Goal: Ask a question: Seek information or help from site administrators or community

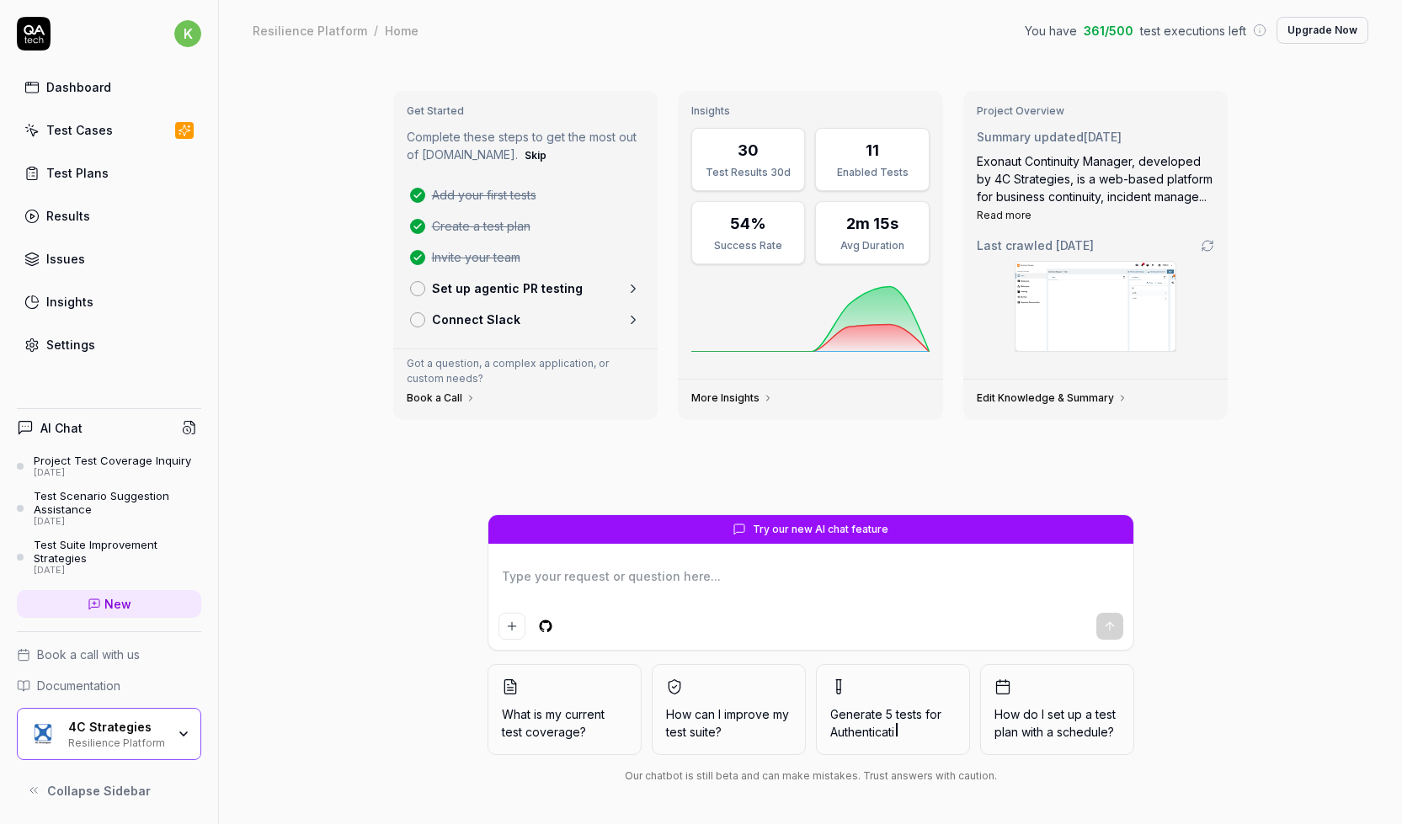
click at [93, 127] on div "Test Cases" at bounding box center [79, 130] width 67 height 18
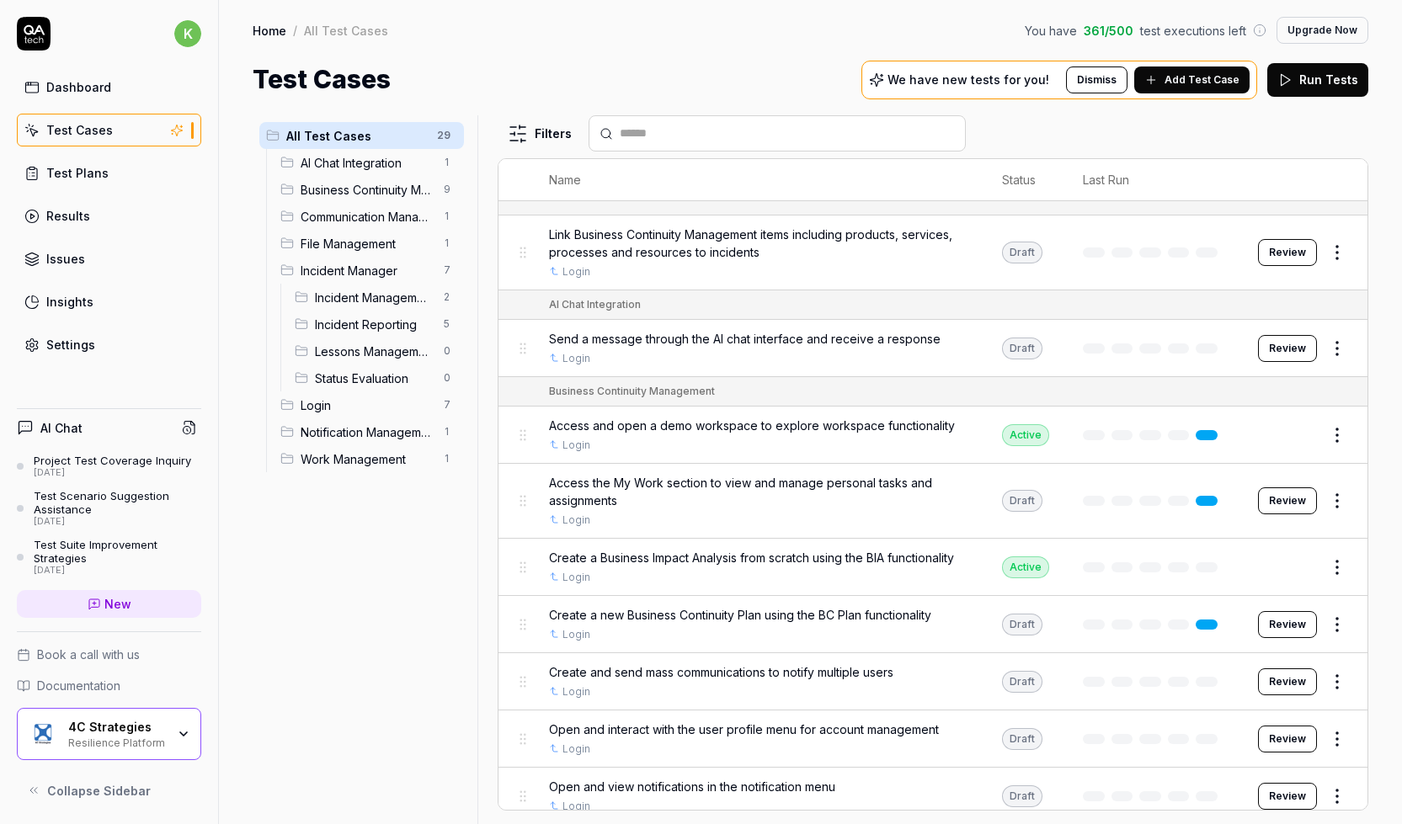
click at [1215, 74] on span "Add Test Case" at bounding box center [1202, 79] width 75 height 15
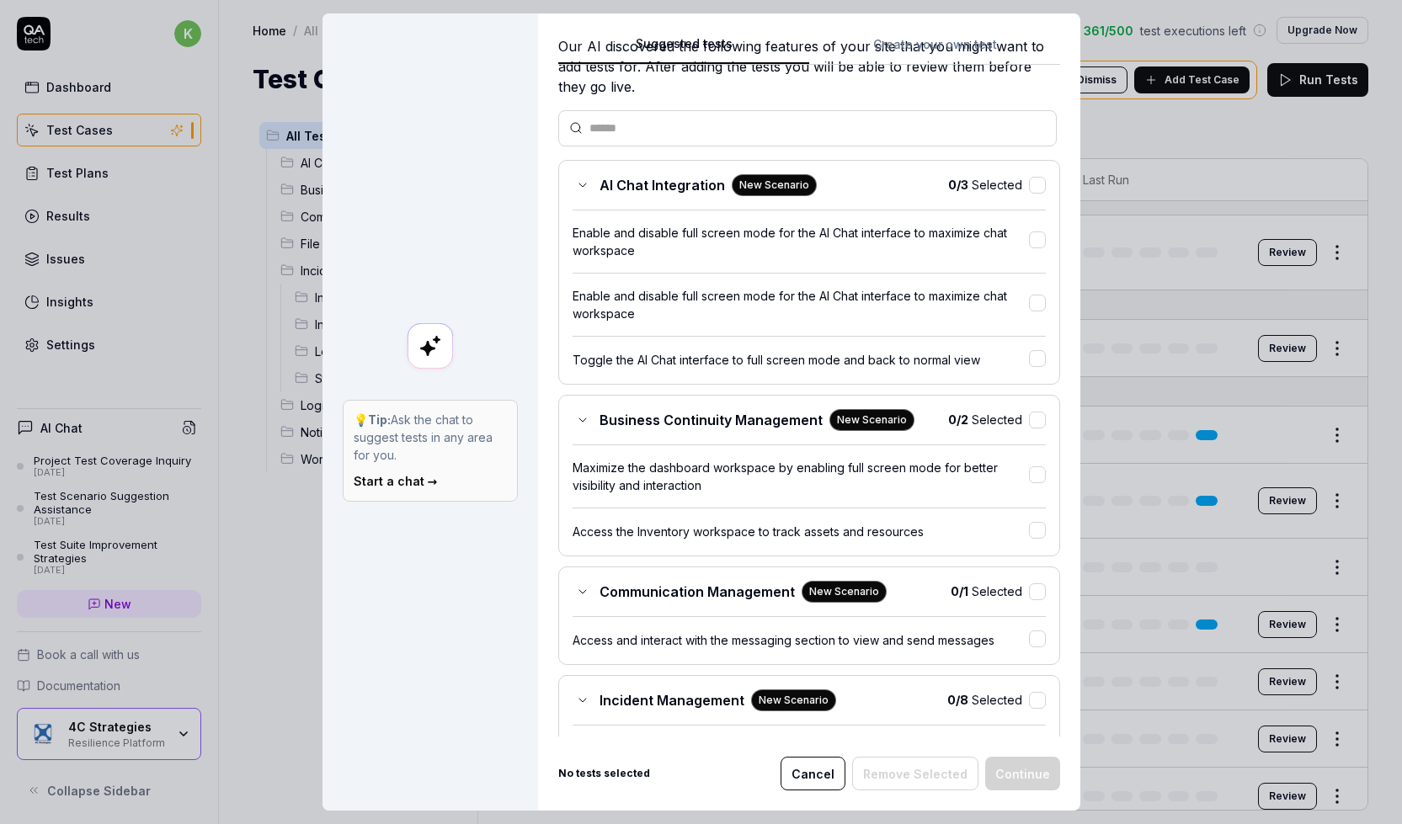
scroll to position [225, 0]
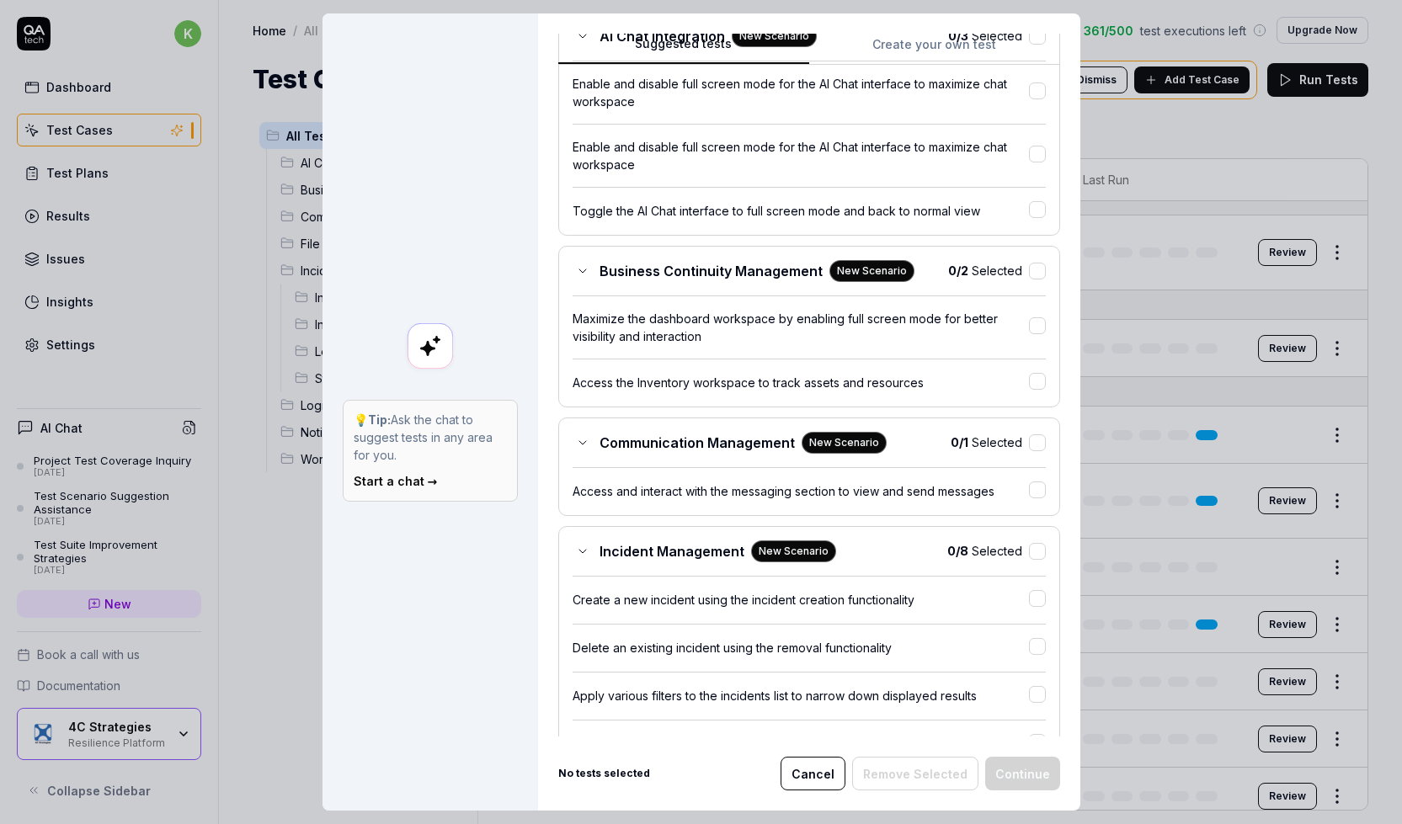
click at [809, 772] on button "Cancel" at bounding box center [813, 774] width 65 height 34
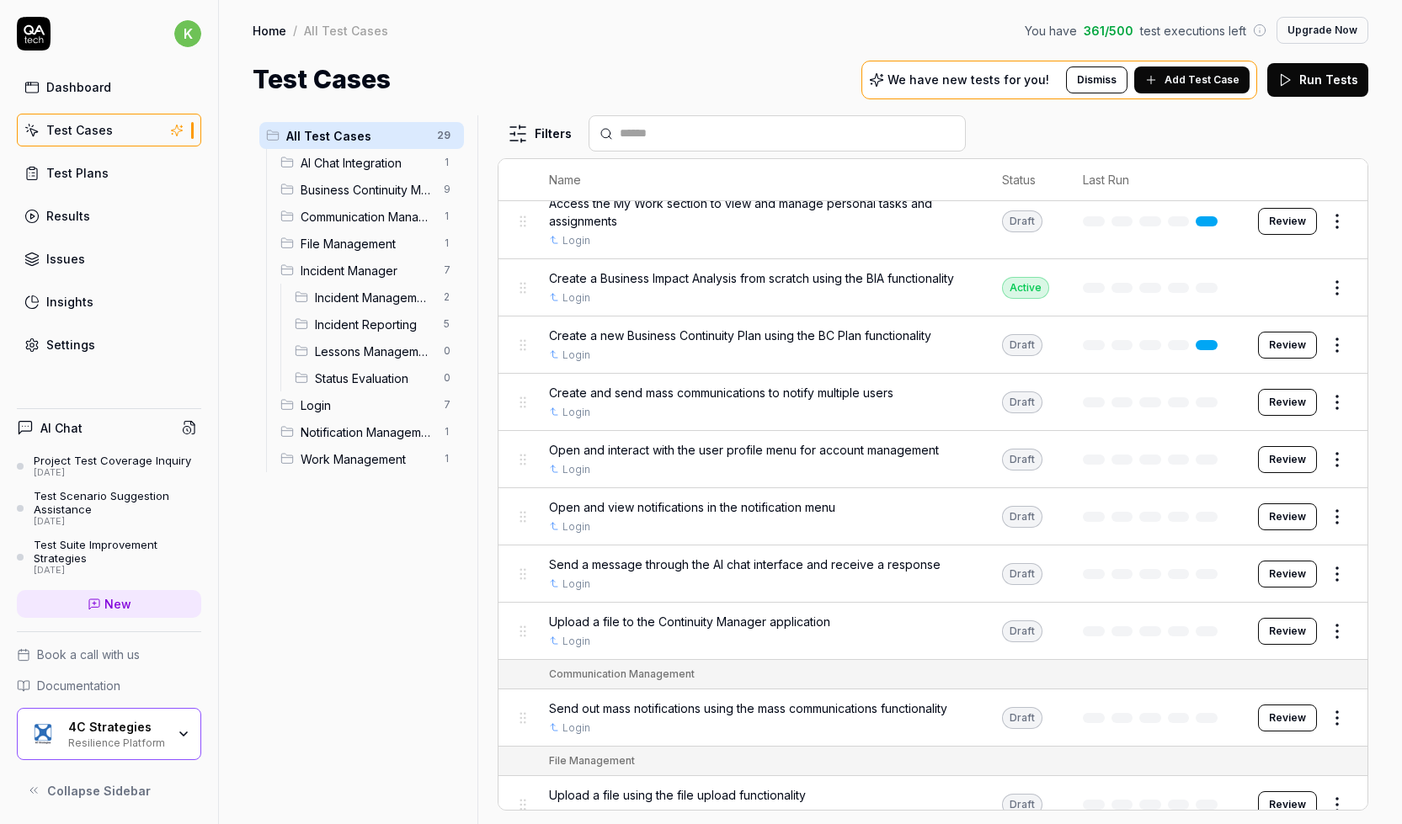
scroll to position [0, 0]
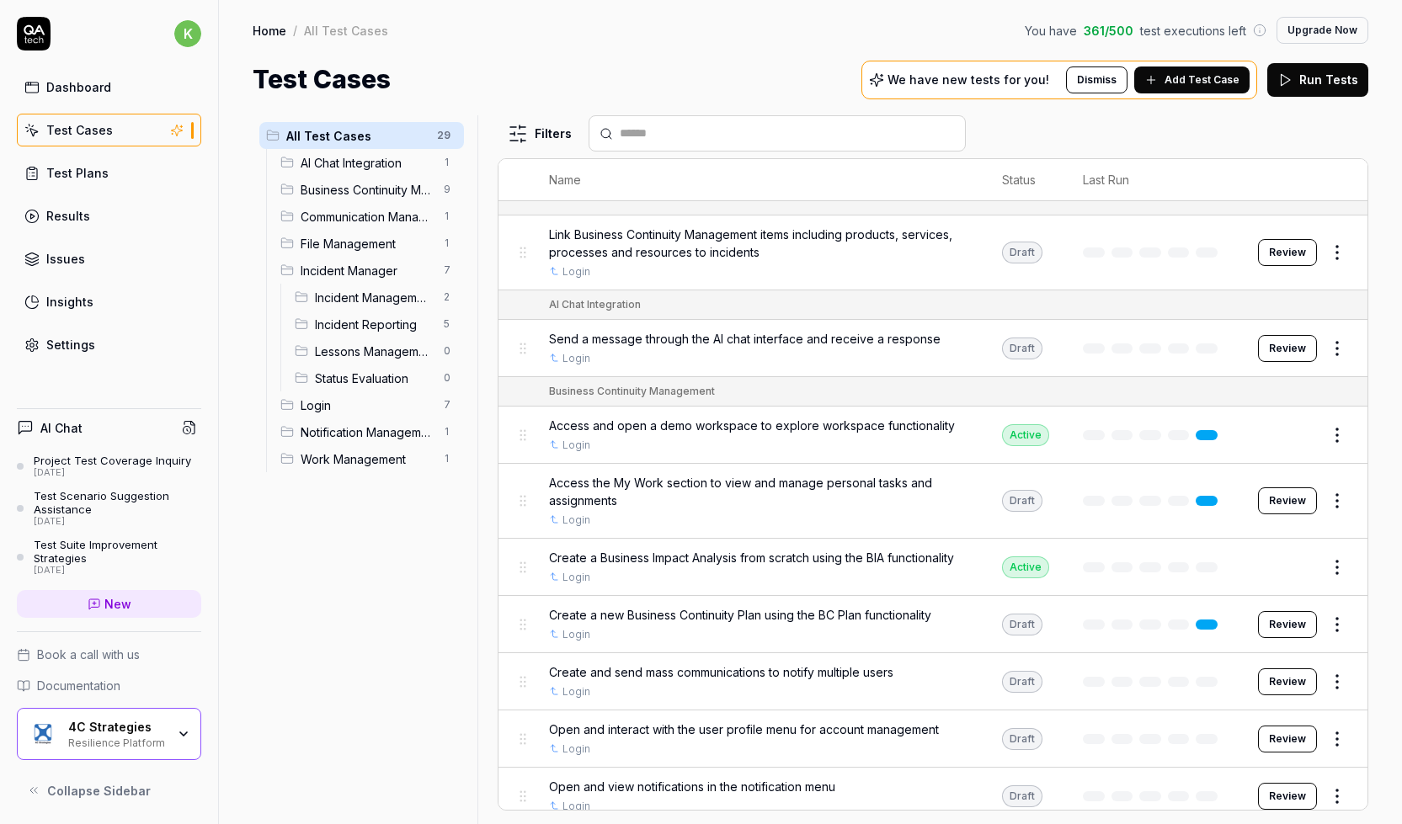
click at [1173, 82] on span "Add Test Case" at bounding box center [1202, 79] width 75 height 15
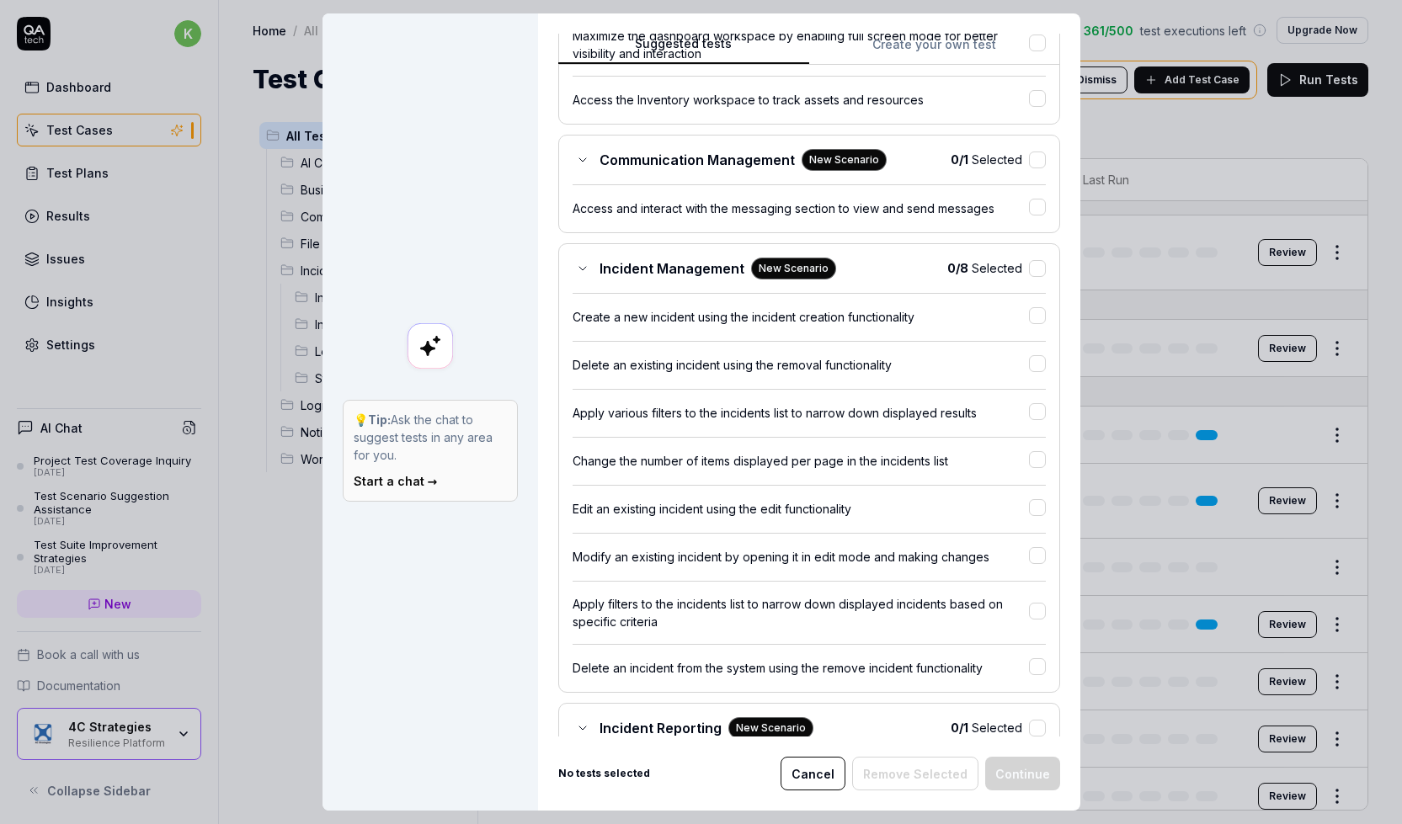
scroll to position [674, 0]
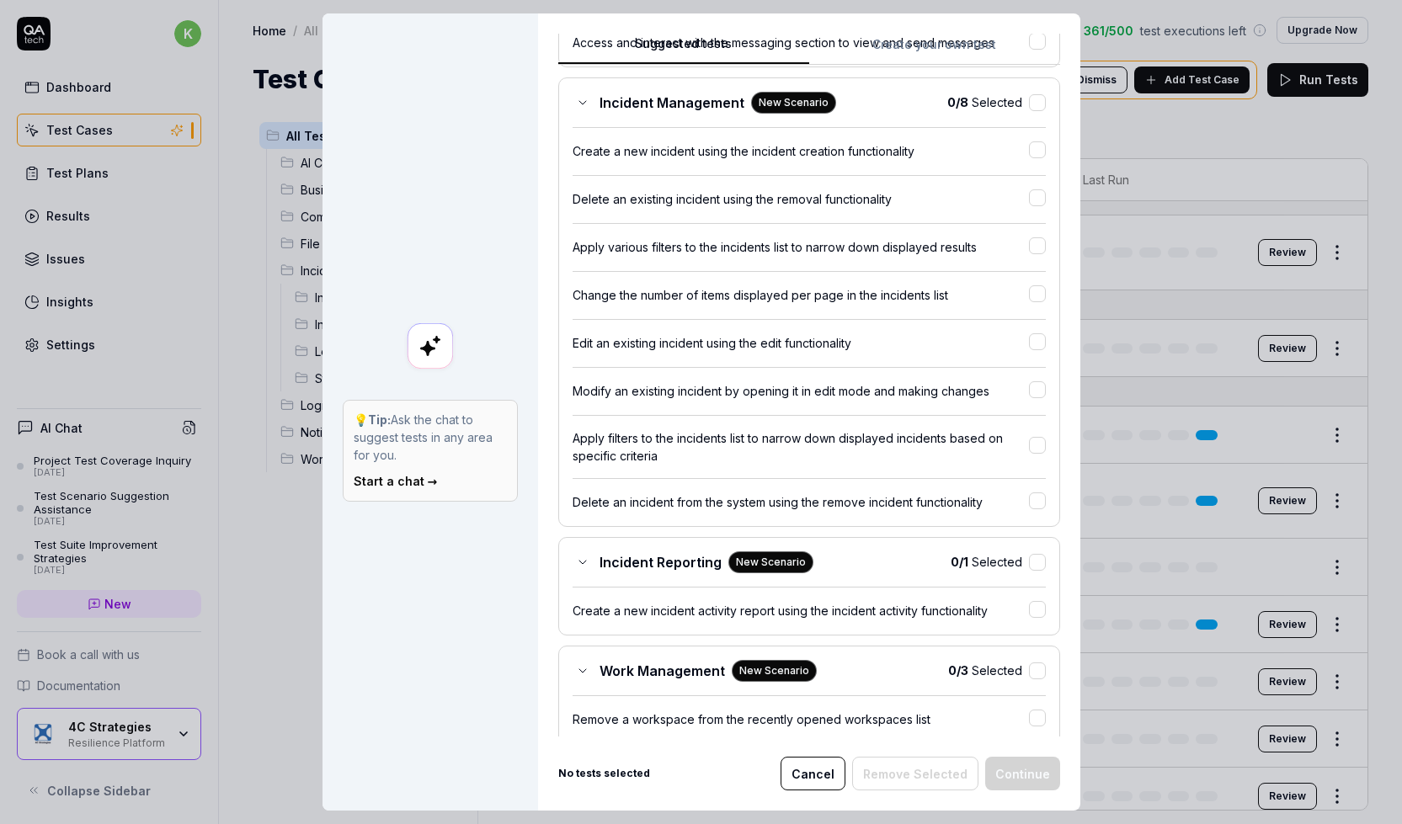
click at [1062, 373] on div "Suggested tests Create your own test Select tests Our AI discovered the followi…" at bounding box center [809, 412] width 542 height 798
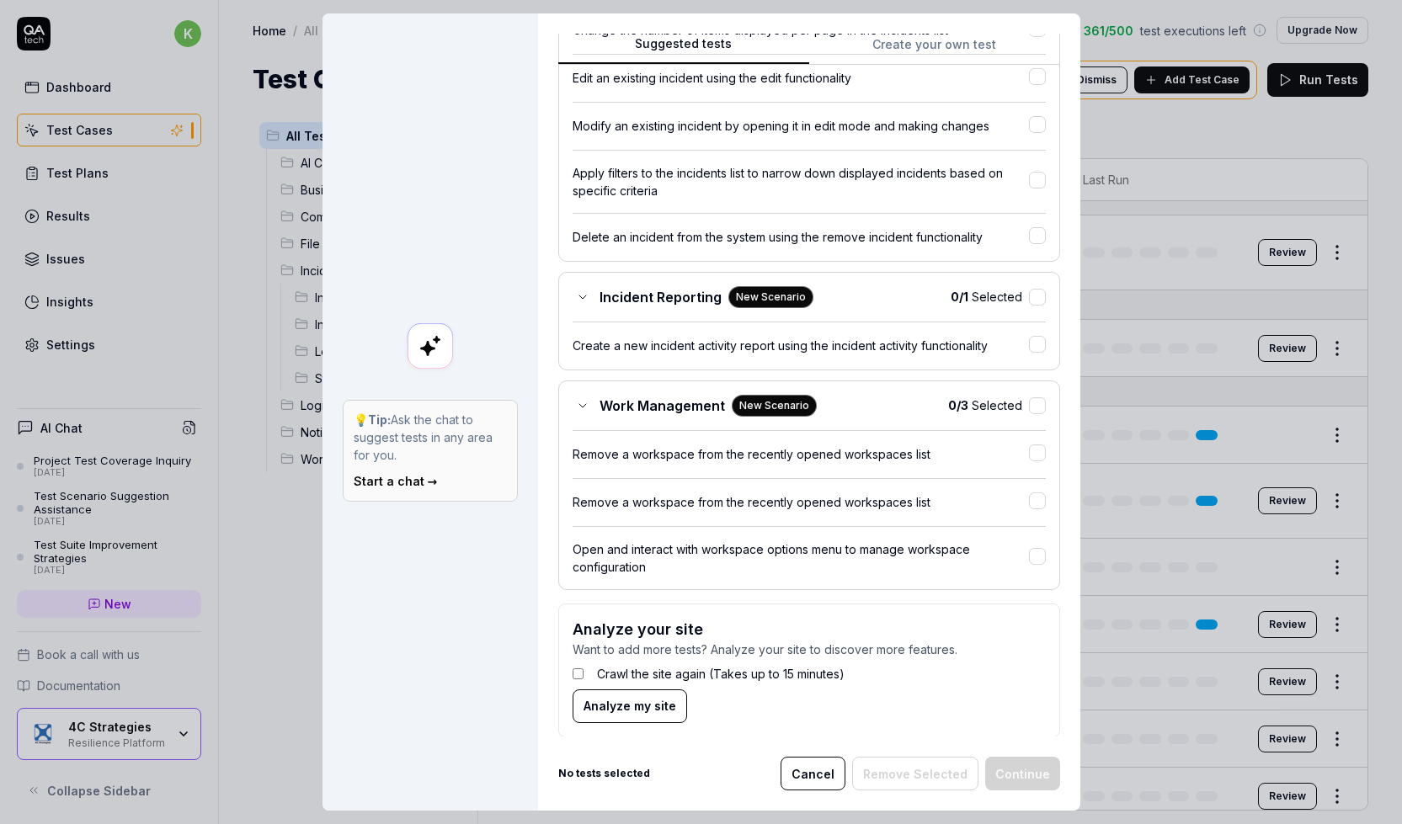
scroll to position [953, 0]
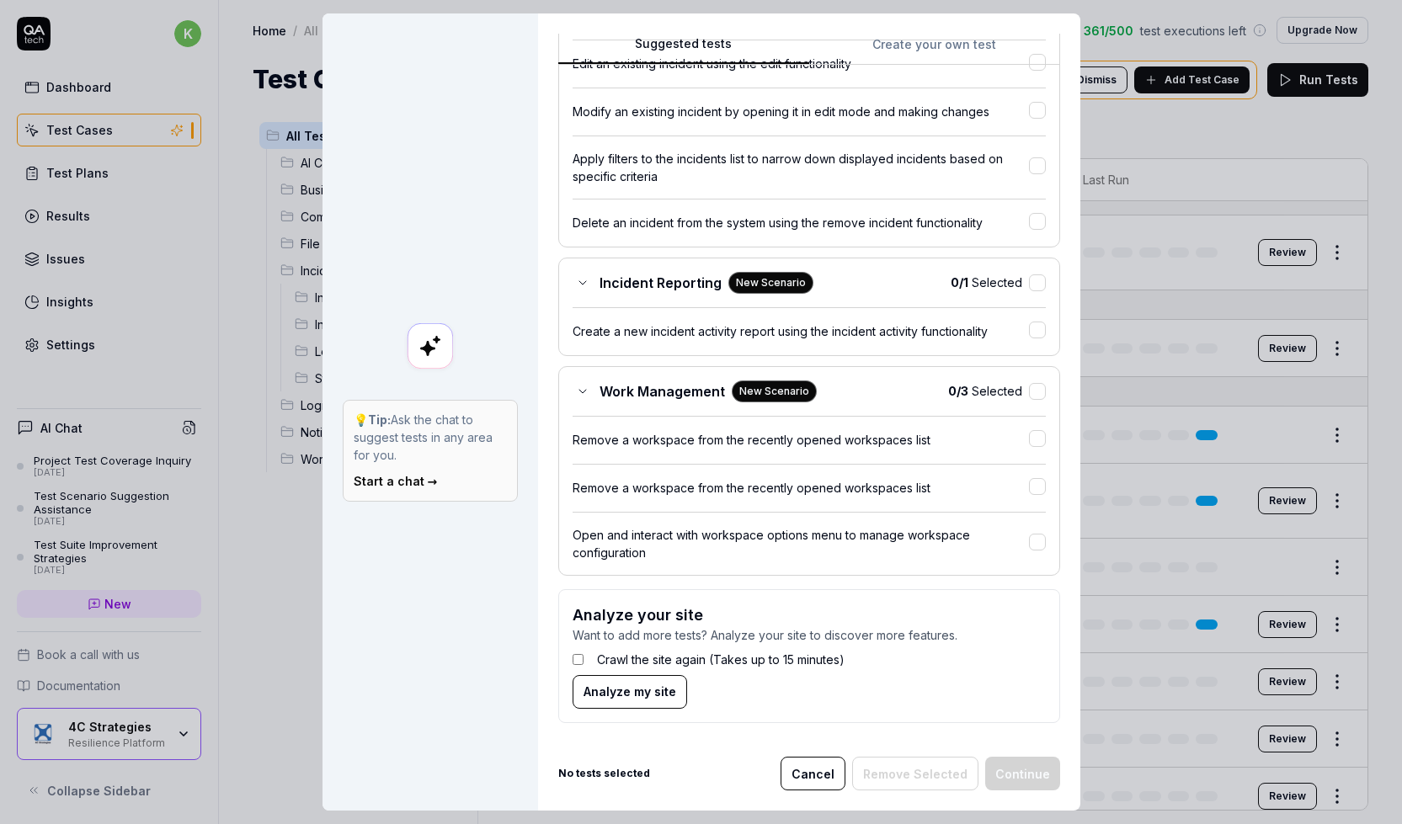
click at [1054, 160] on div "Suggested tests Create your own test Select tests Our AI discovered the followi…" at bounding box center [809, 412] width 542 height 798
click at [1065, 186] on div "Suggested tests Create your own test Select tests Our AI discovered the followi…" at bounding box center [809, 412] width 542 height 798
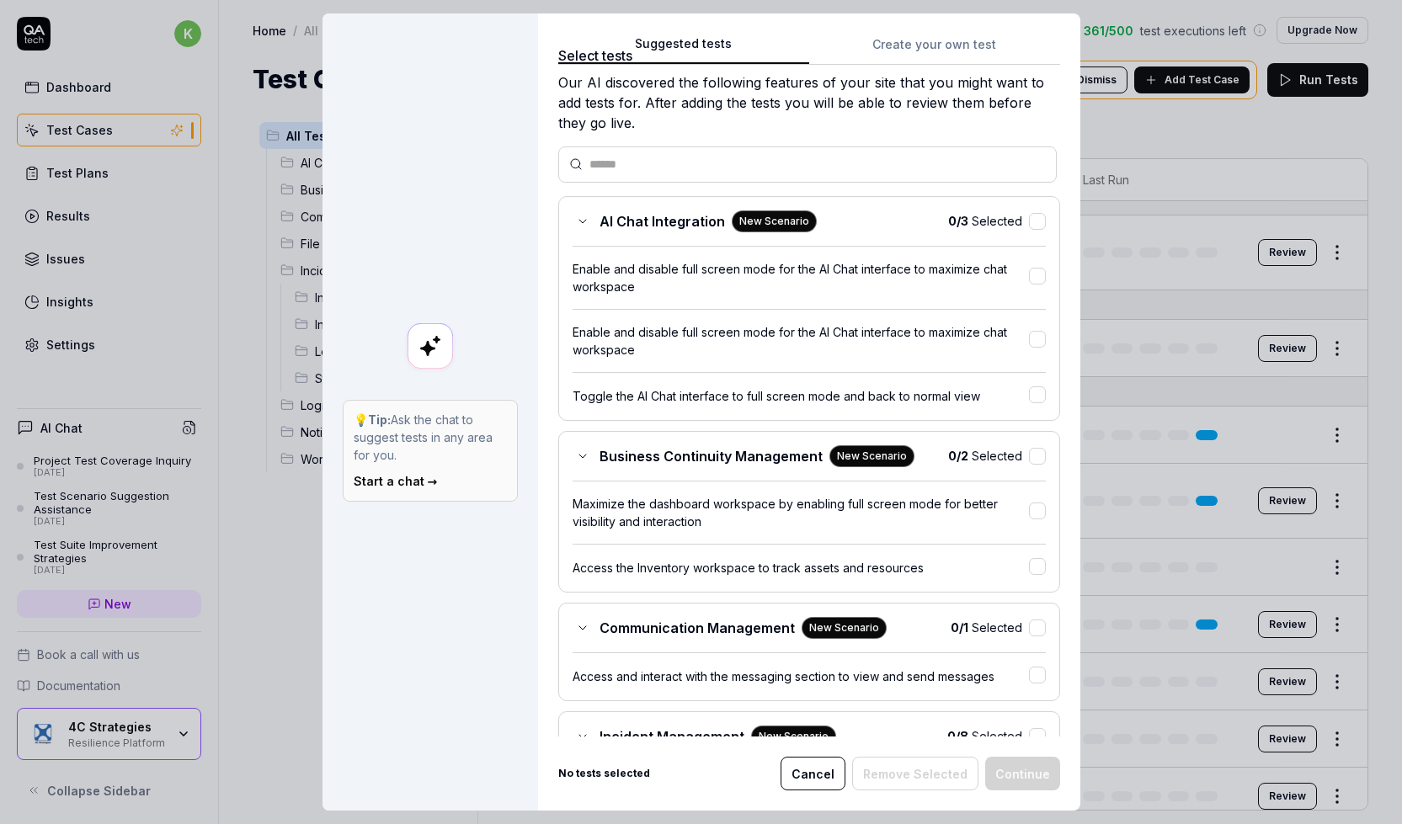
scroll to position [0, 0]
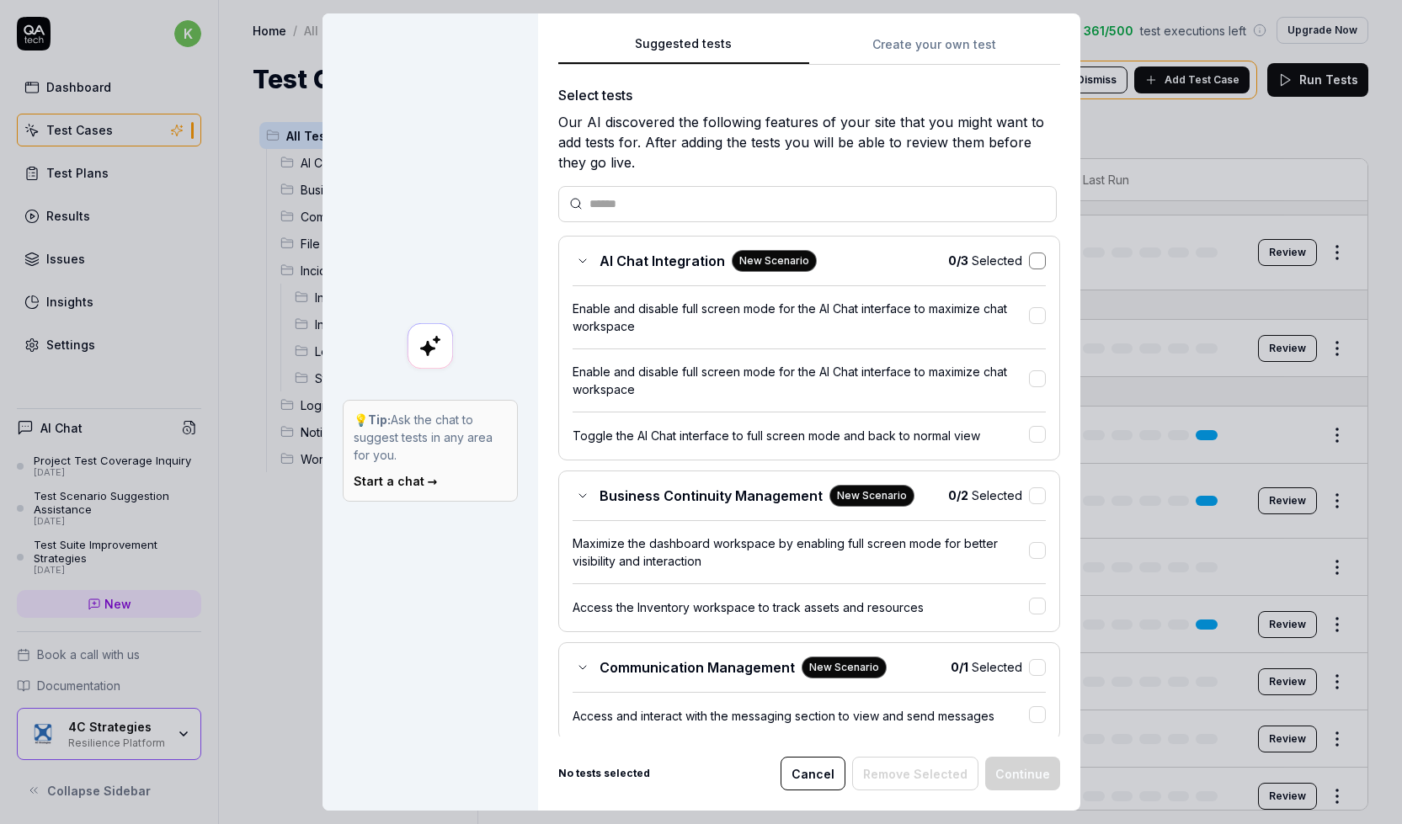
click at [1017, 269] on div "AI Chat Integration New Scenario 0 / 3 Selected" at bounding box center [809, 261] width 473 height 22
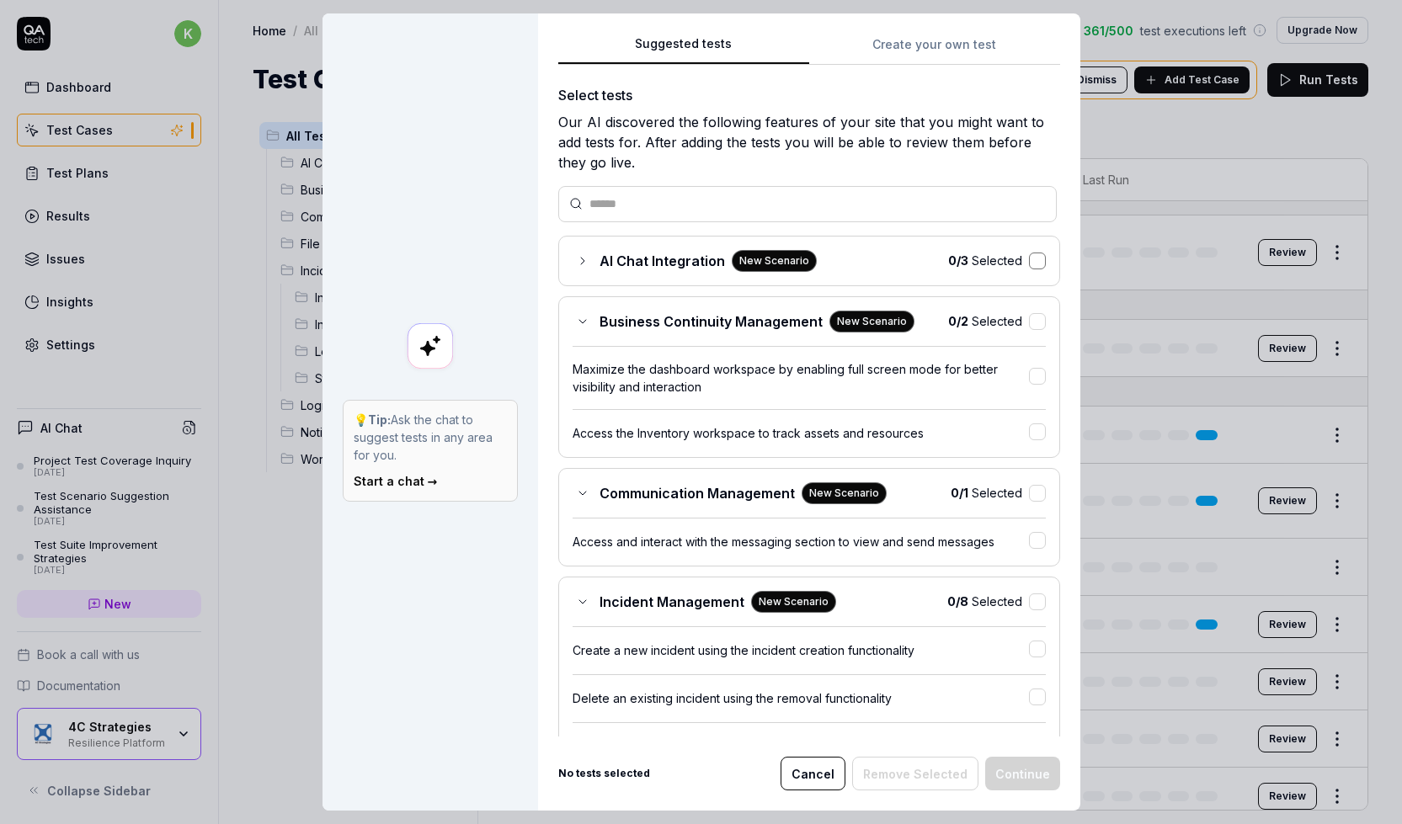
click at [1029, 264] on button "button" at bounding box center [1037, 261] width 17 height 17
click at [1029, 317] on button "button" at bounding box center [1037, 321] width 17 height 17
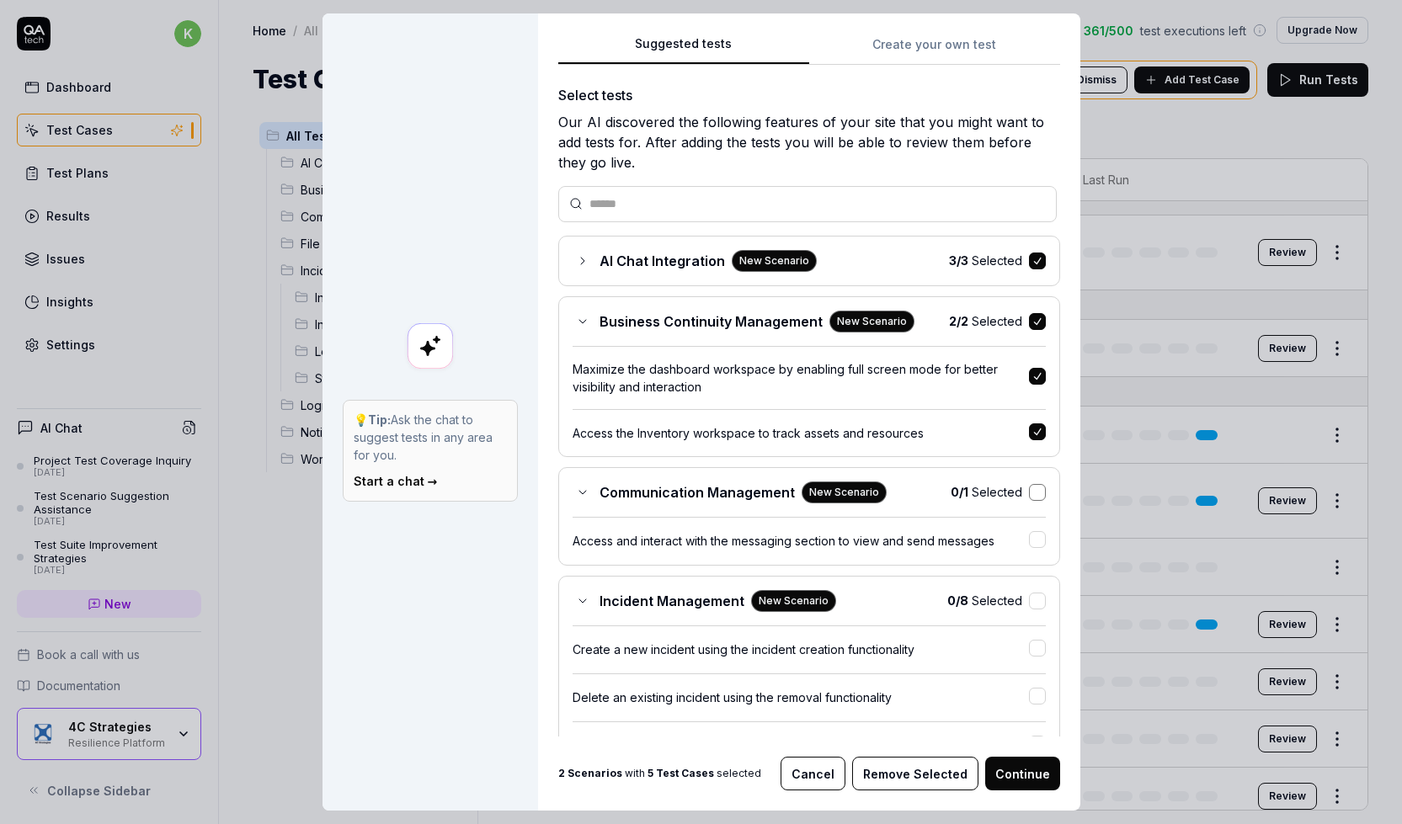
click at [1029, 488] on button "button" at bounding box center [1037, 492] width 17 height 17
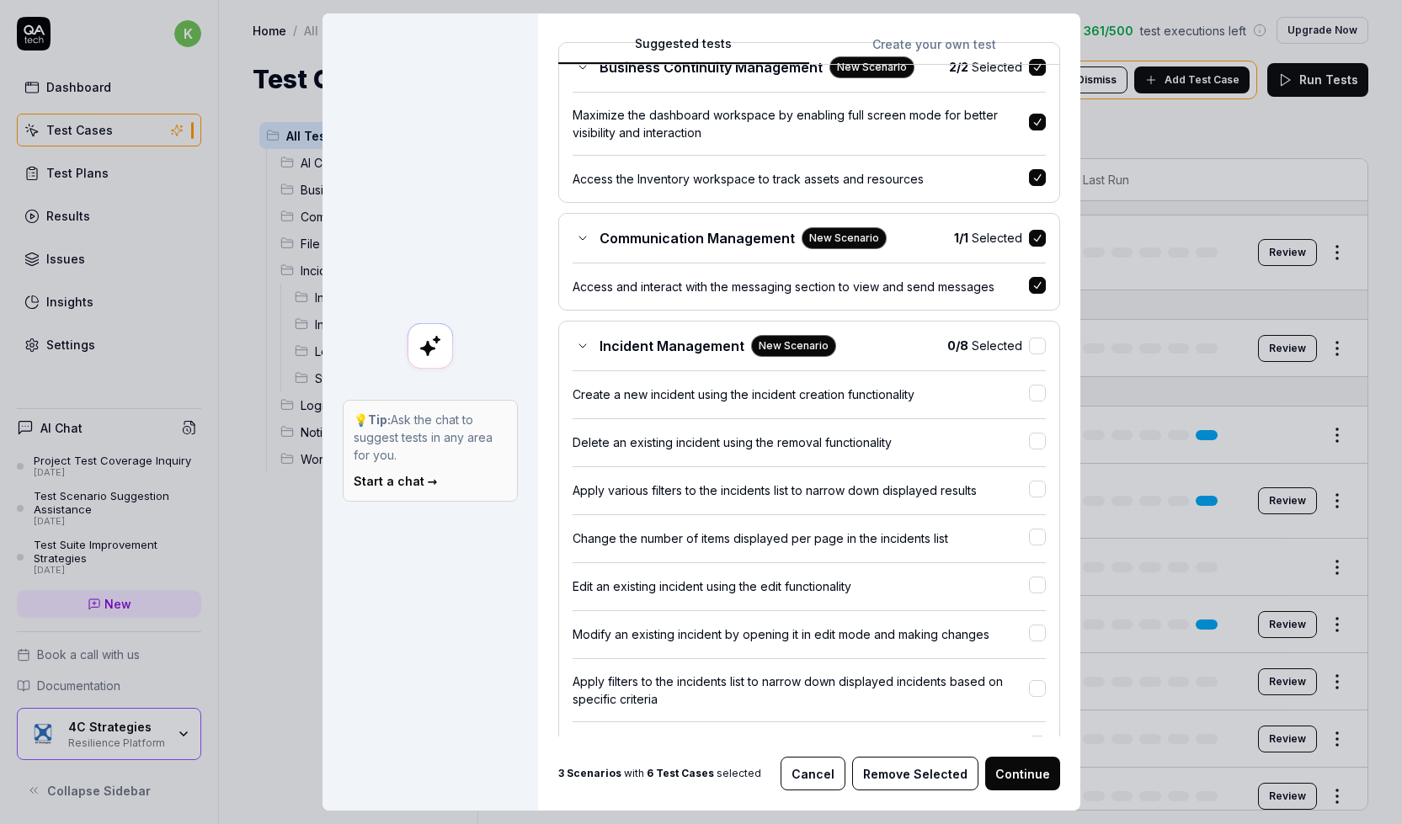
scroll to position [337, 0]
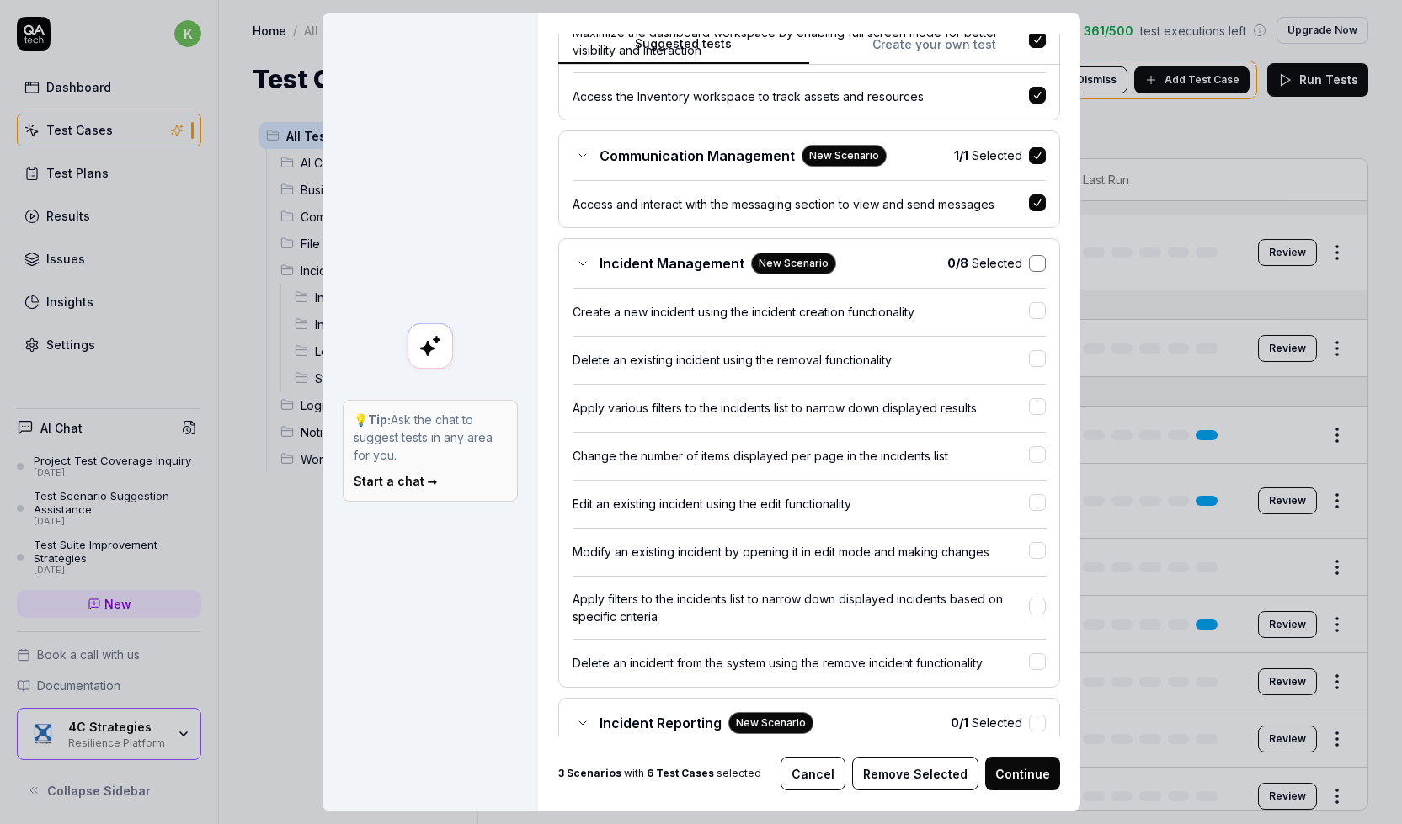
click at [1029, 266] on button "button" at bounding box center [1037, 263] width 17 height 17
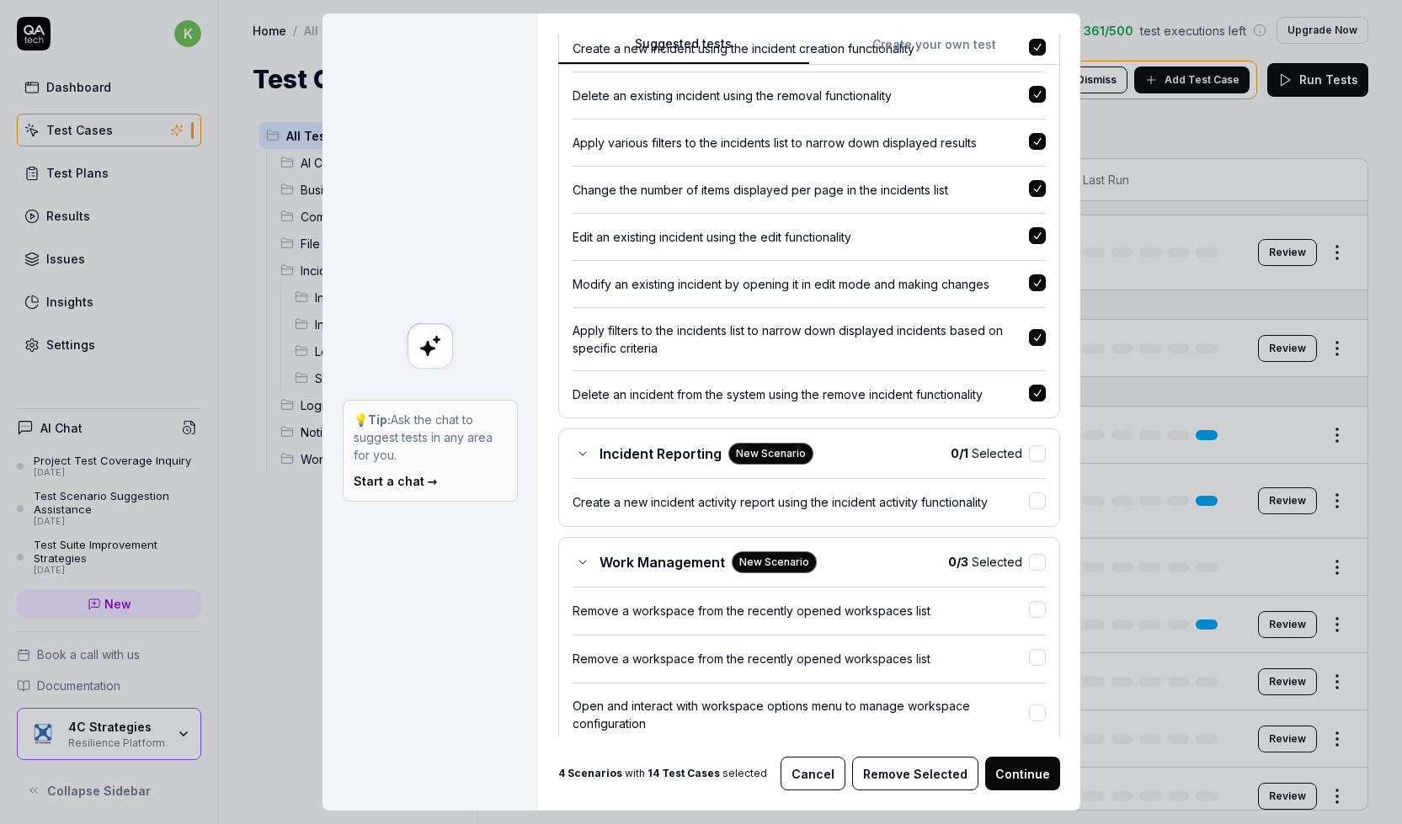
scroll to position [674, 0]
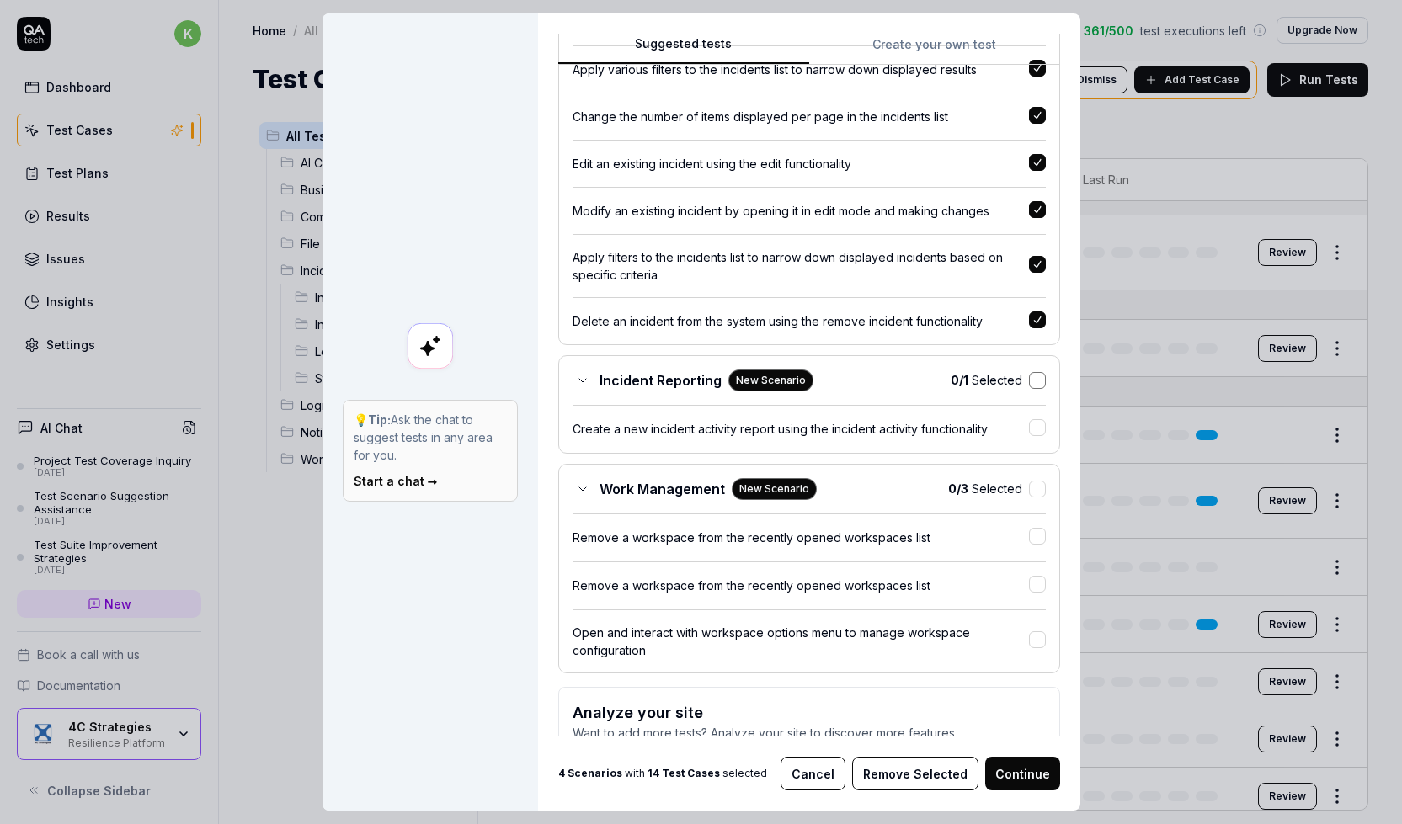
click at [1029, 386] on button "button" at bounding box center [1037, 380] width 17 height 17
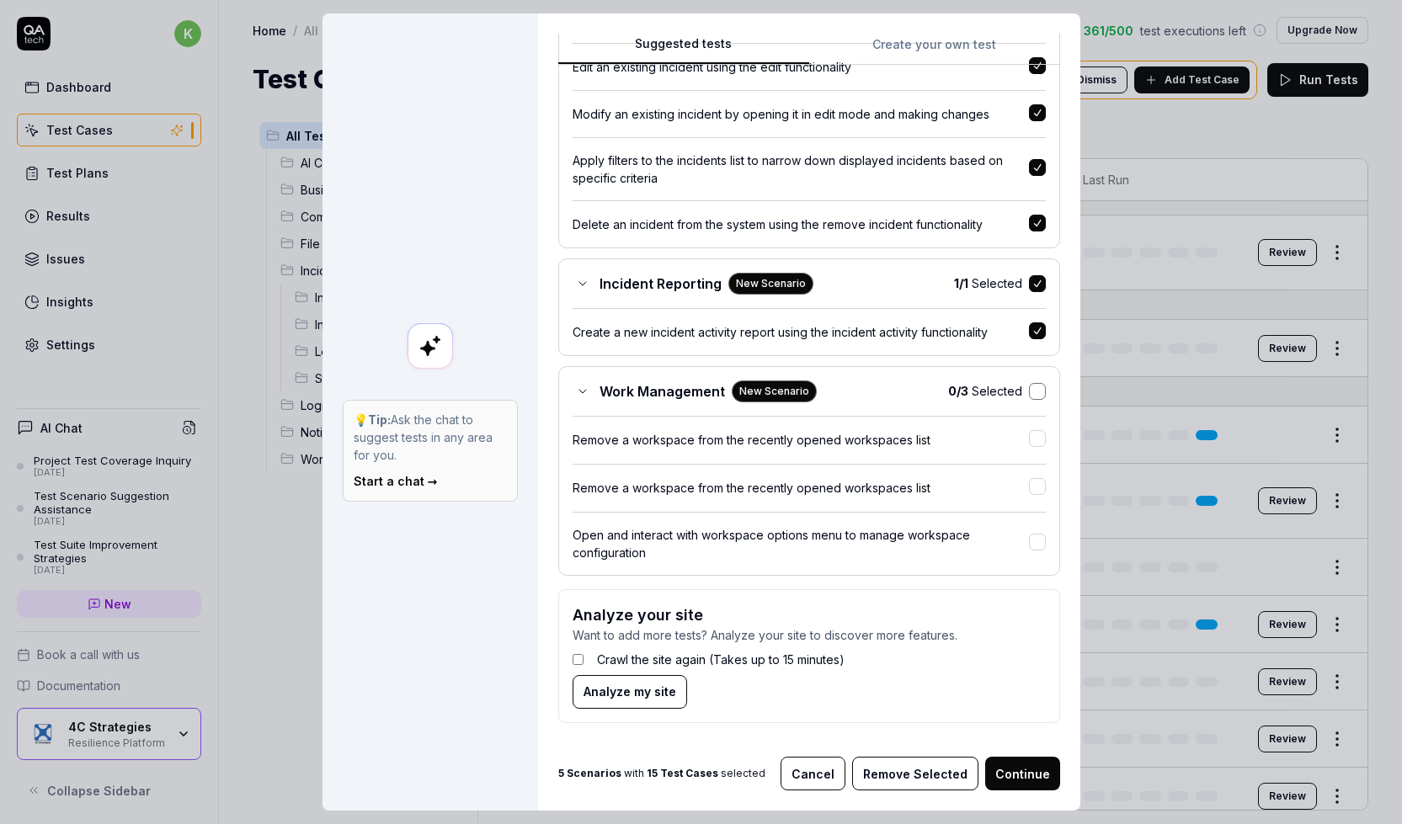
click at [1029, 395] on button "button" at bounding box center [1037, 391] width 17 height 17
click at [1034, 773] on button "Continue" at bounding box center [1022, 774] width 75 height 34
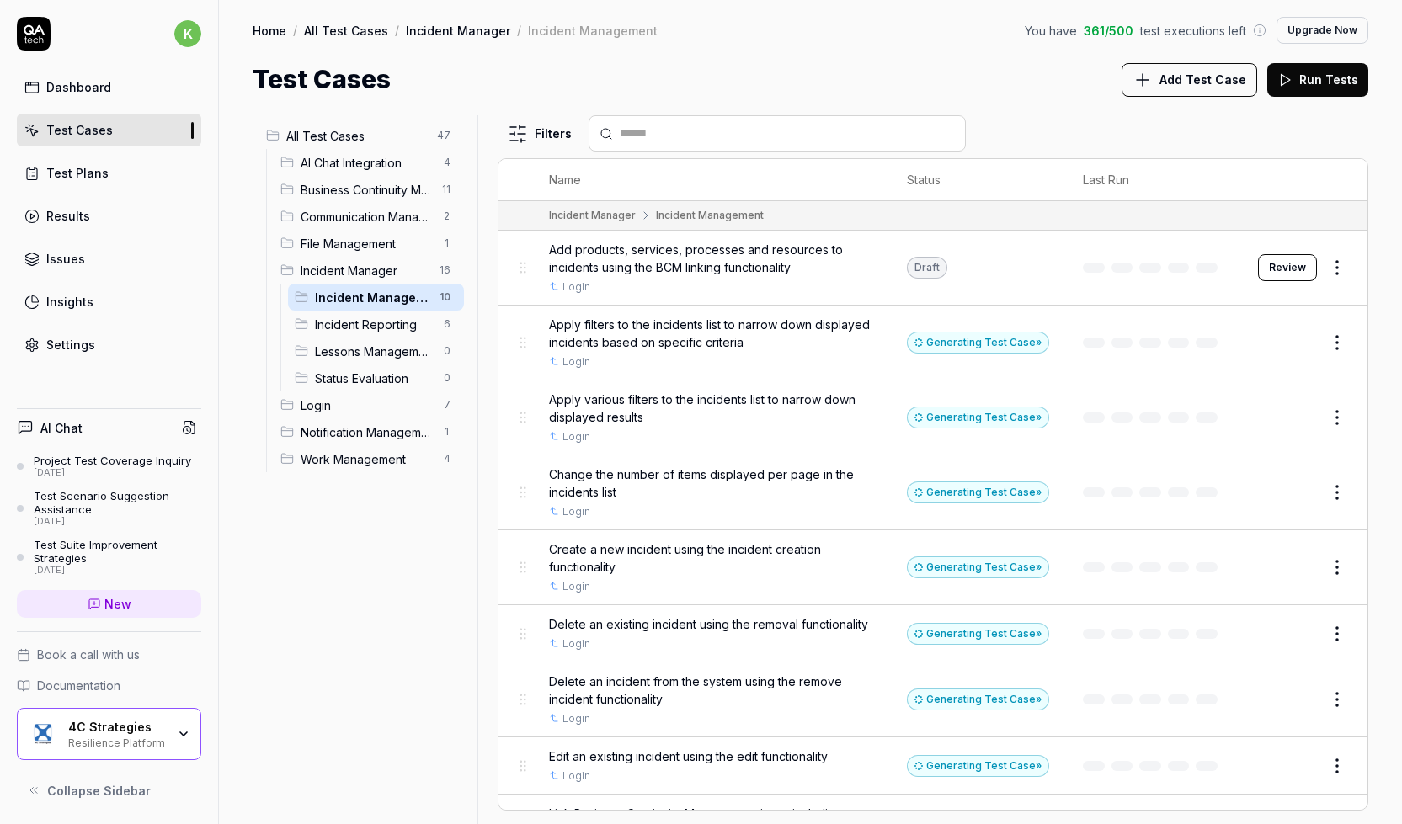
click at [1181, 72] on span "Add Test Case" at bounding box center [1203, 80] width 87 height 18
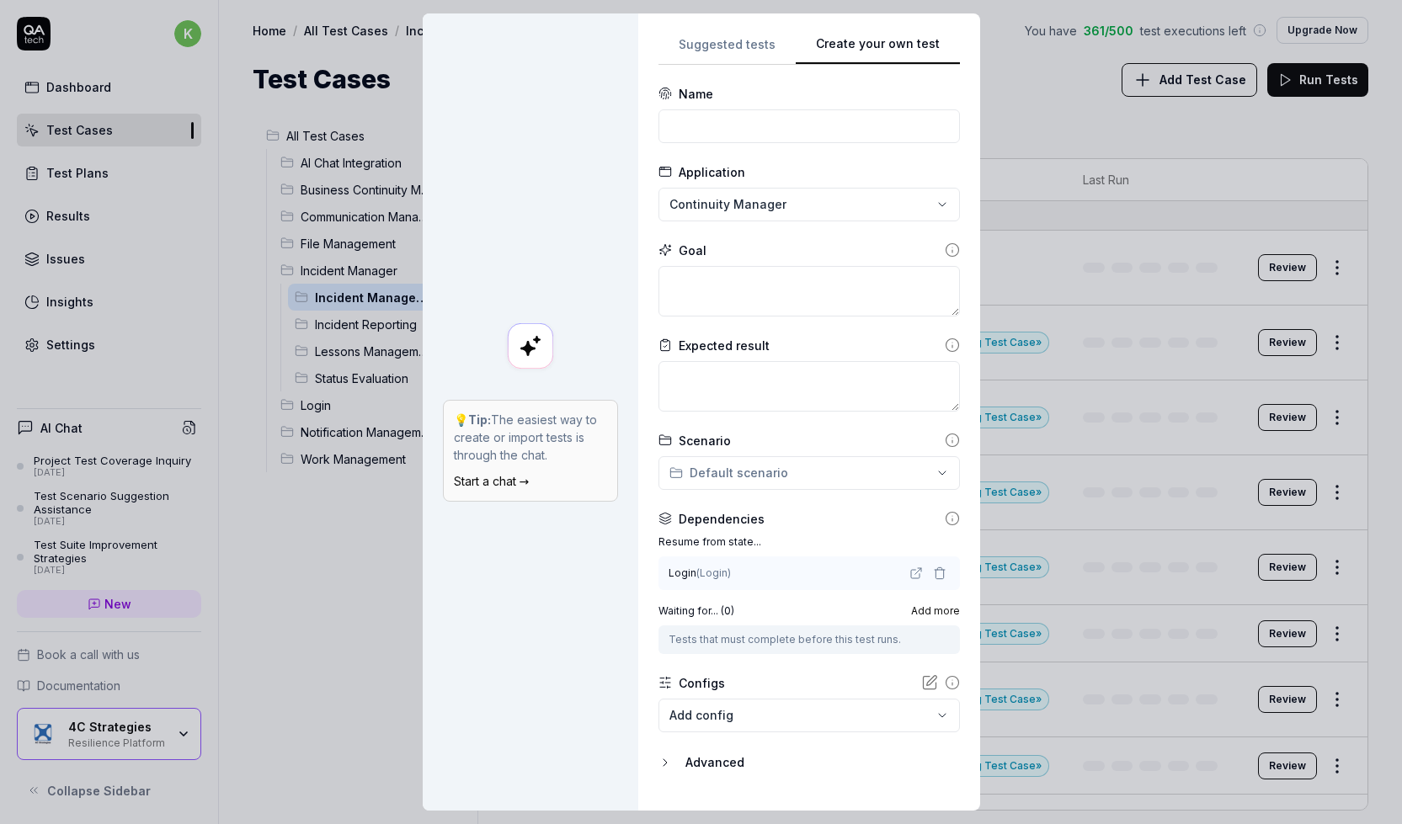
click at [714, 53] on div "**********" at bounding box center [701, 412] width 1402 height 824
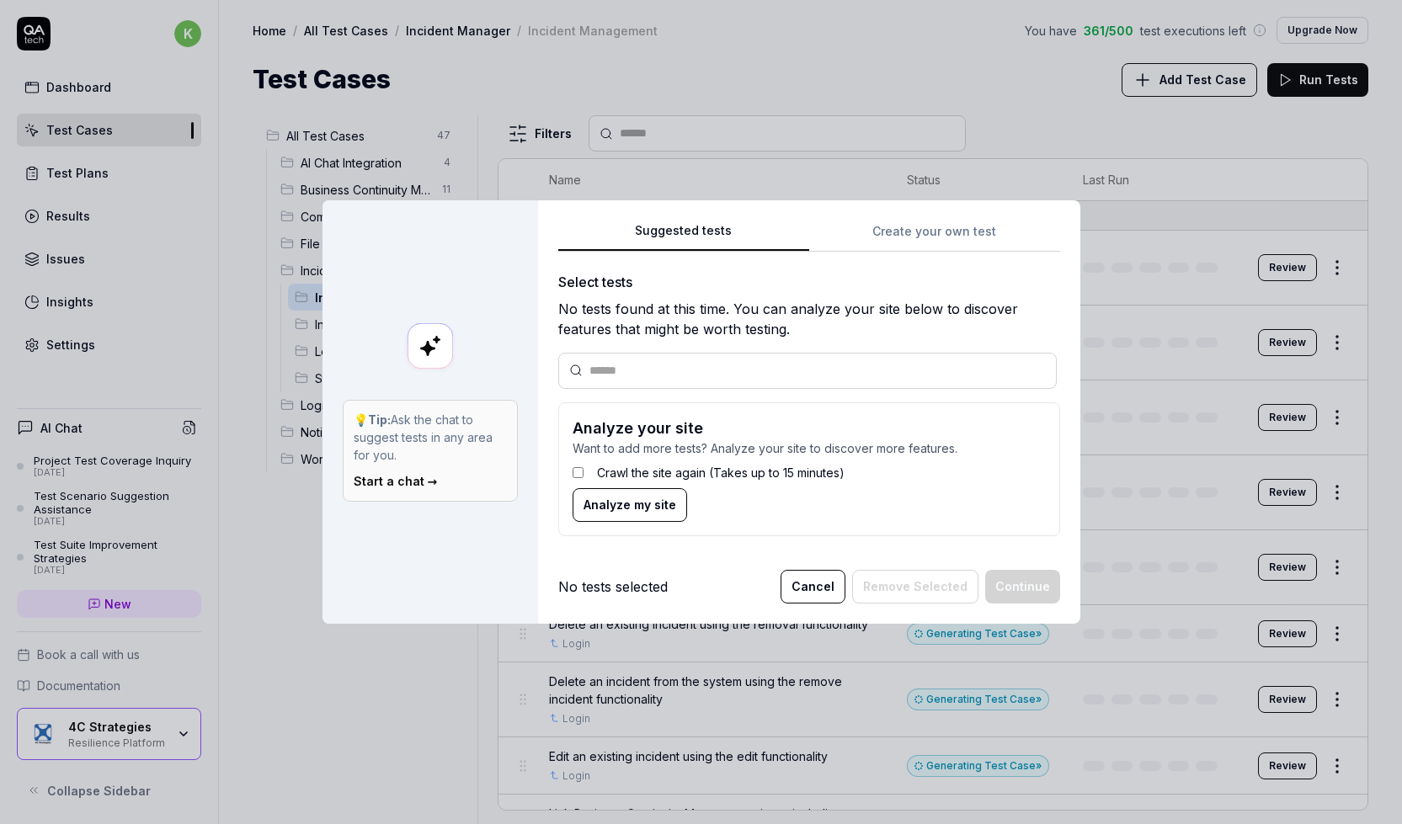
click at [632, 505] on span "Analyze my site" at bounding box center [630, 505] width 93 height 18
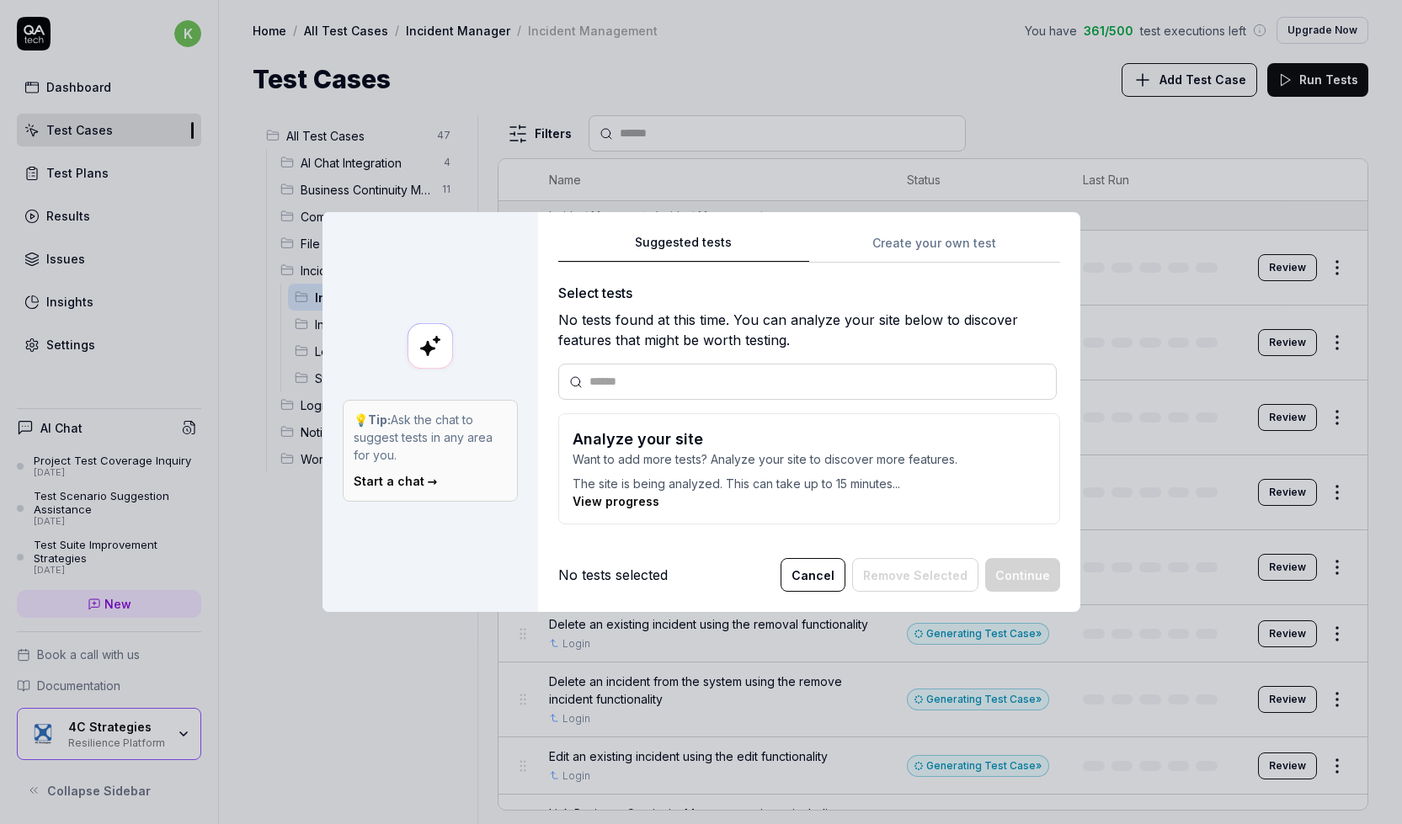
click at [818, 572] on button "Cancel" at bounding box center [813, 575] width 65 height 34
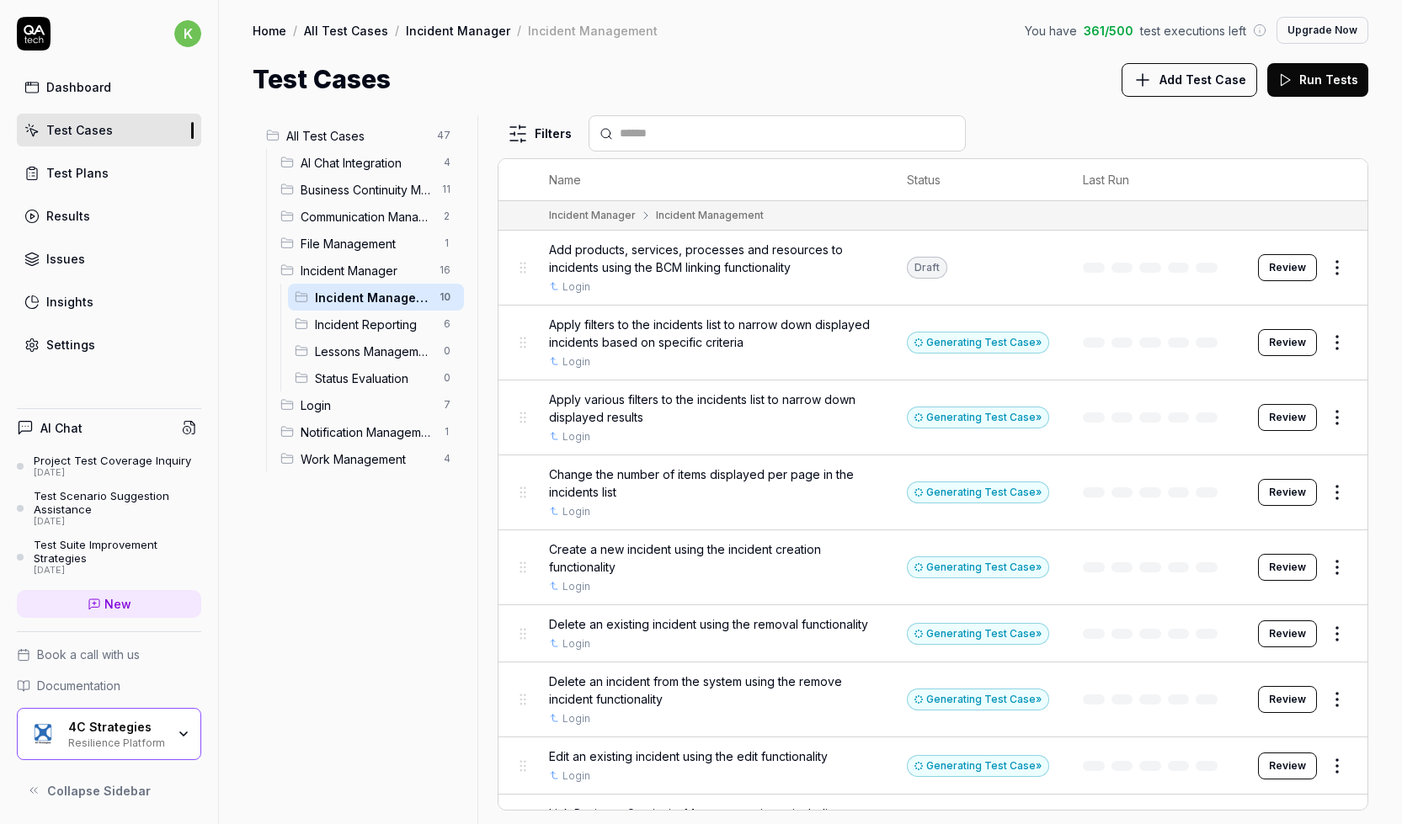
click at [1086, 109] on div "All Test Cases 47 AI Chat Integration 4 Business Continuity Management 11 Commu…" at bounding box center [810, 462] width 1183 height 726
click at [1153, 84] on icon at bounding box center [1143, 80] width 20 height 20
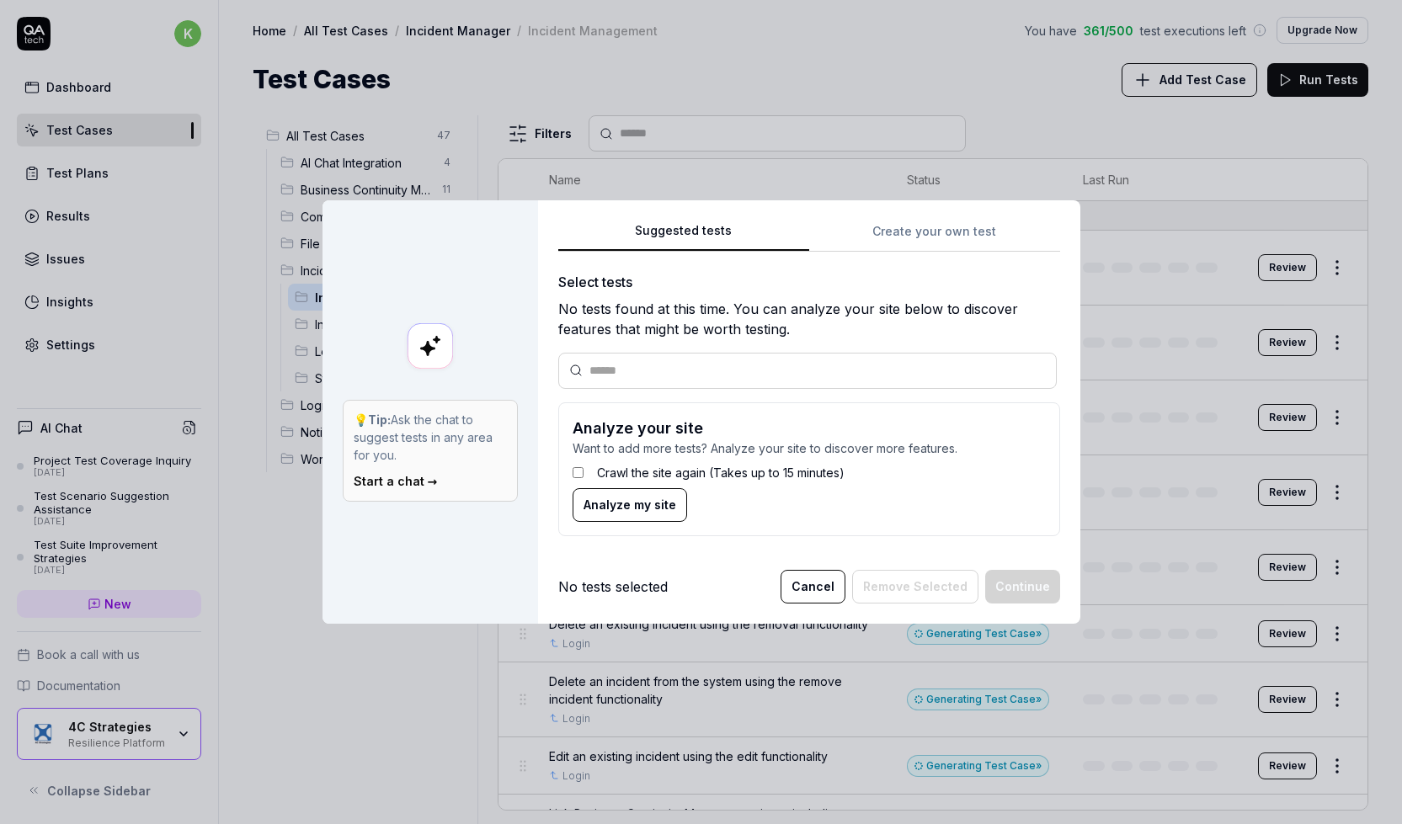
click at [810, 588] on button "Cancel" at bounding box center [813, 587] width 65 height 34
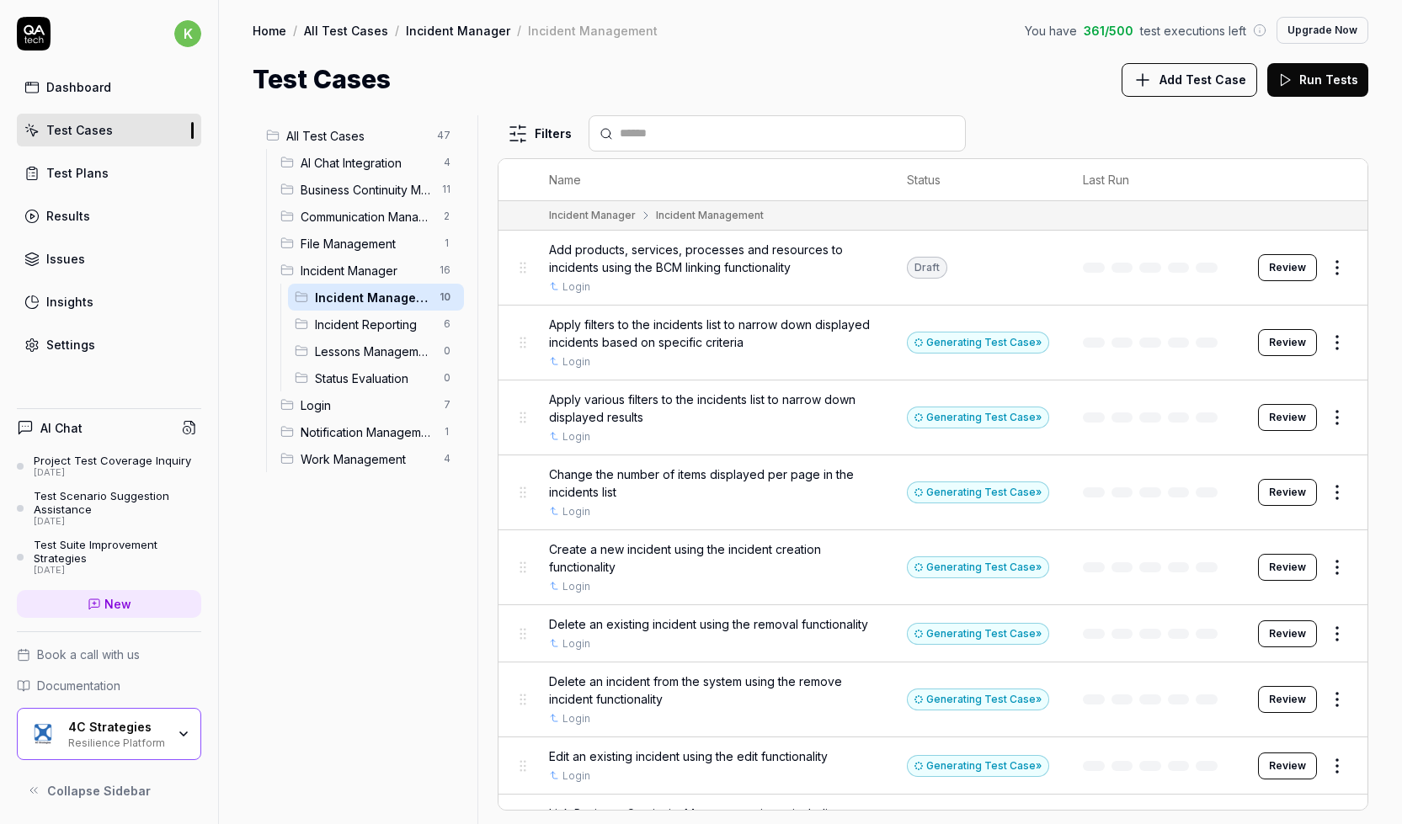
click at [1198, 80] on span "Add Test Case" at bounding box center [1203, 80] width 87 height 18
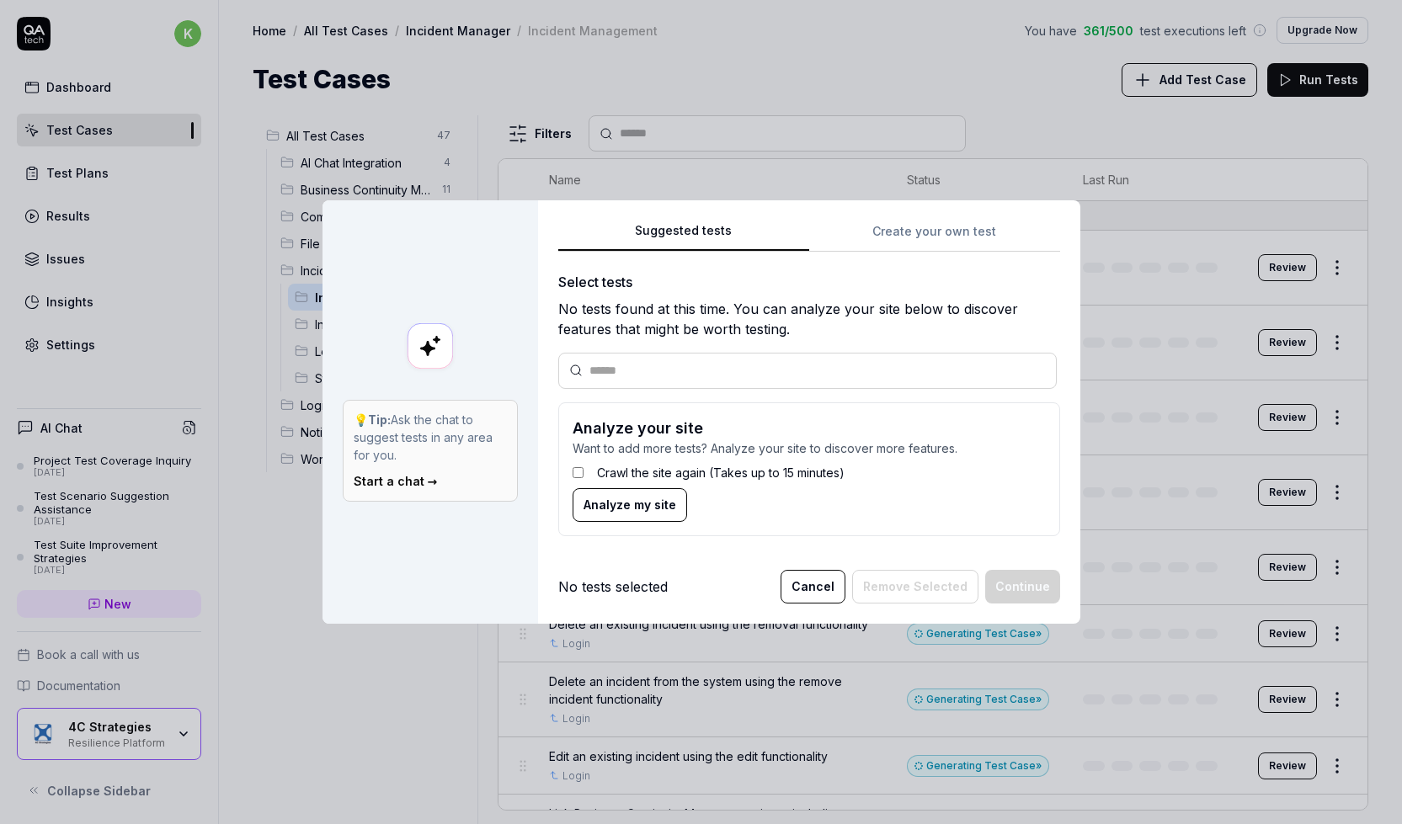
click at [383, 483] on link "Start a chat →" at bounding box center [396, 481] width 84 height 14
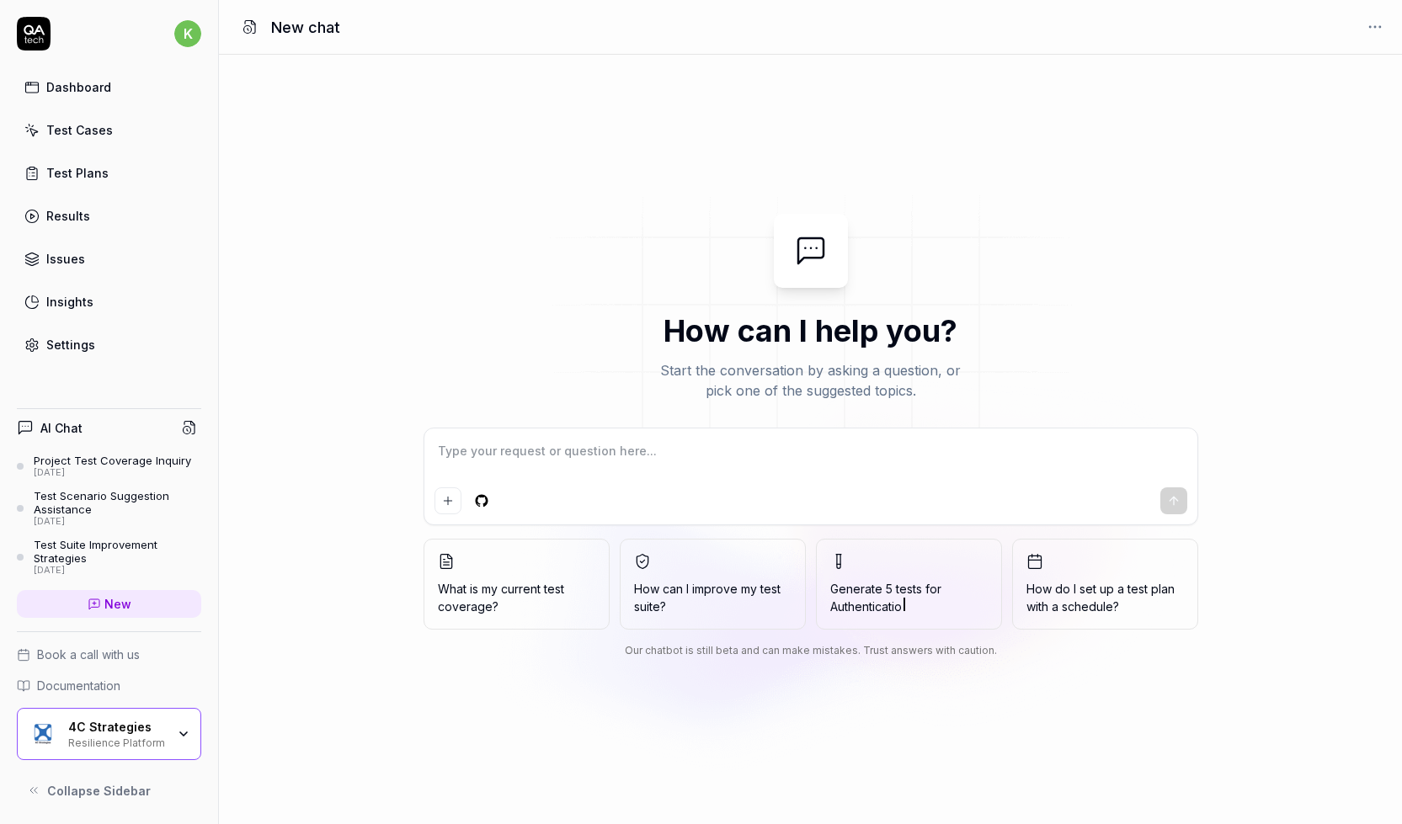
click at [648, 463] on textarea at bounding box center [811, 460] width 753 height 42
type textarea "*"
type textarea "C"
type textarea "*"
type textarea "Co"
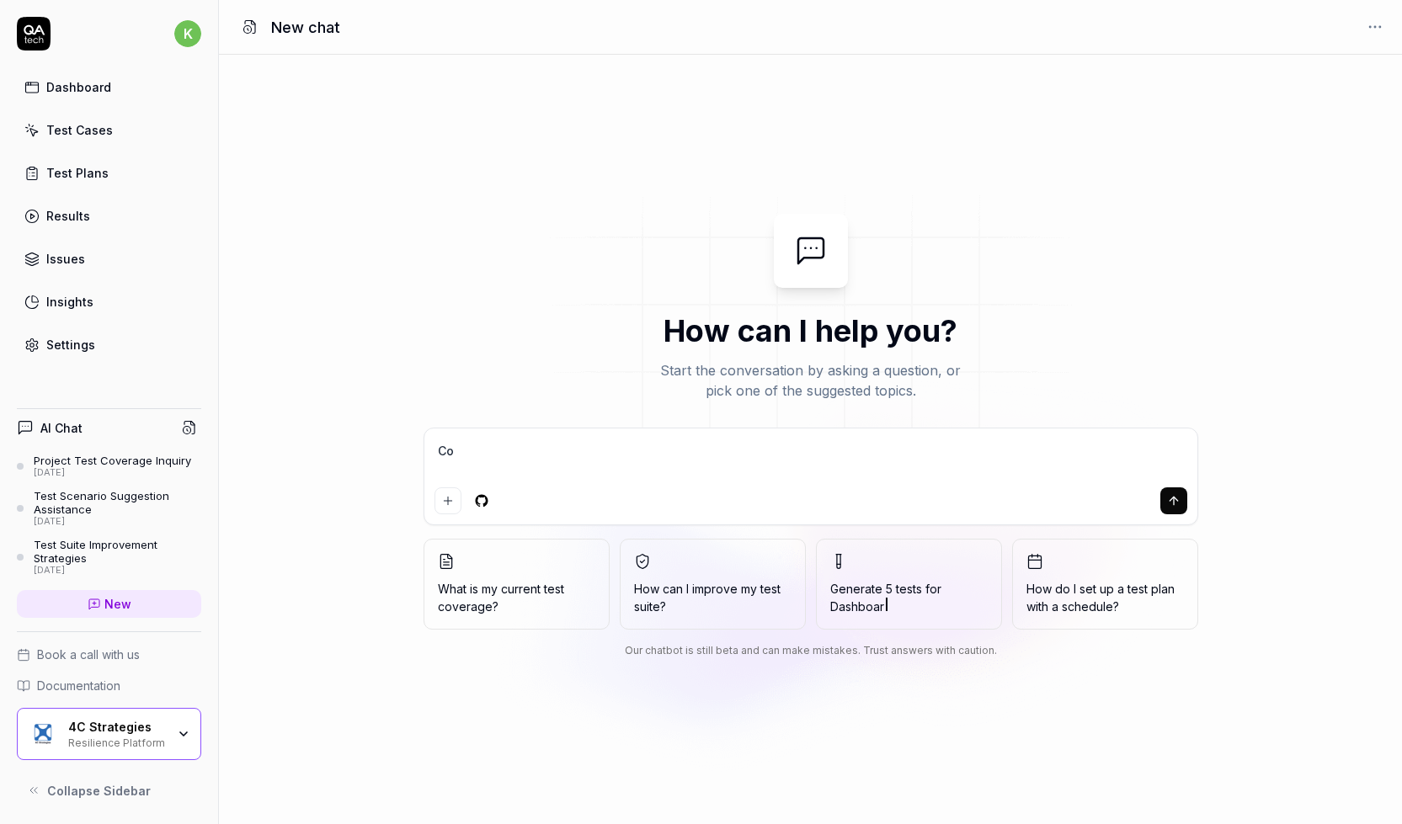
type textarea "*"
type textarea "Cou"
type textarea "*"
type textarea "Coul"
type textarea "*"
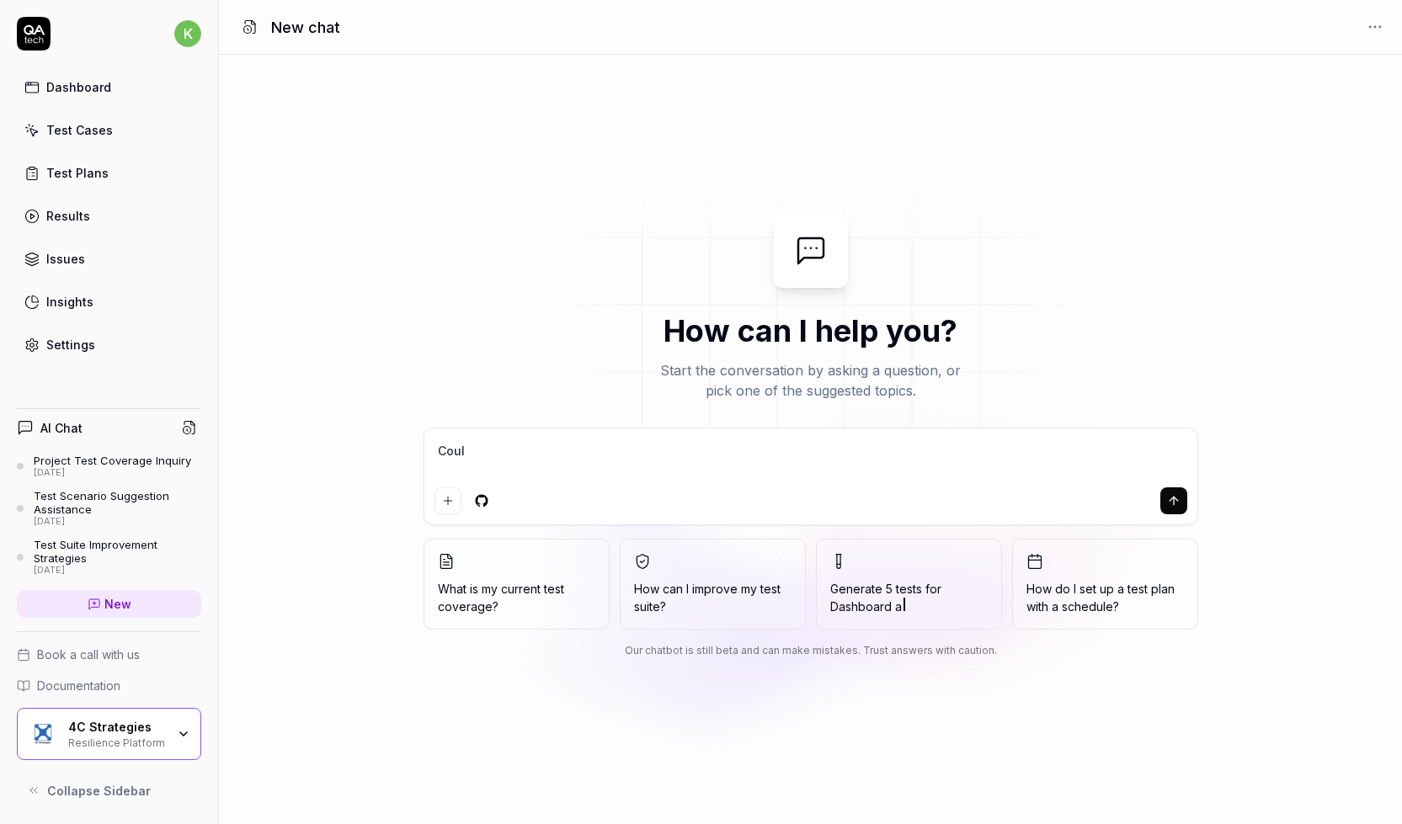
type textarea "Could"
type textarea "*"
type textarea "Could"
type textarea "*"
type textarea "Could"
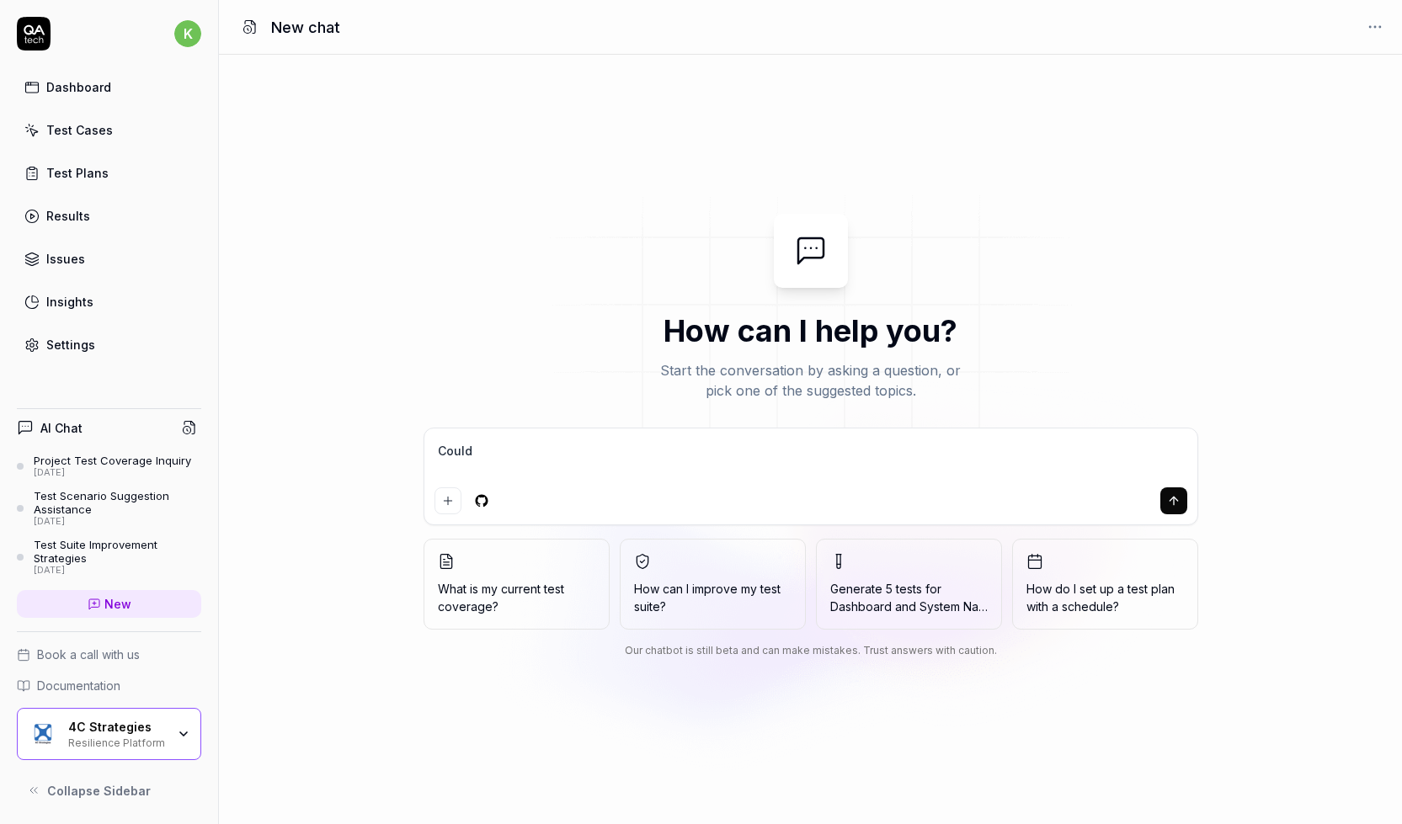
type textarea "*"
type textarea "Coul"
type textarea "*"
type textarea "Cou"
type textarea "*"
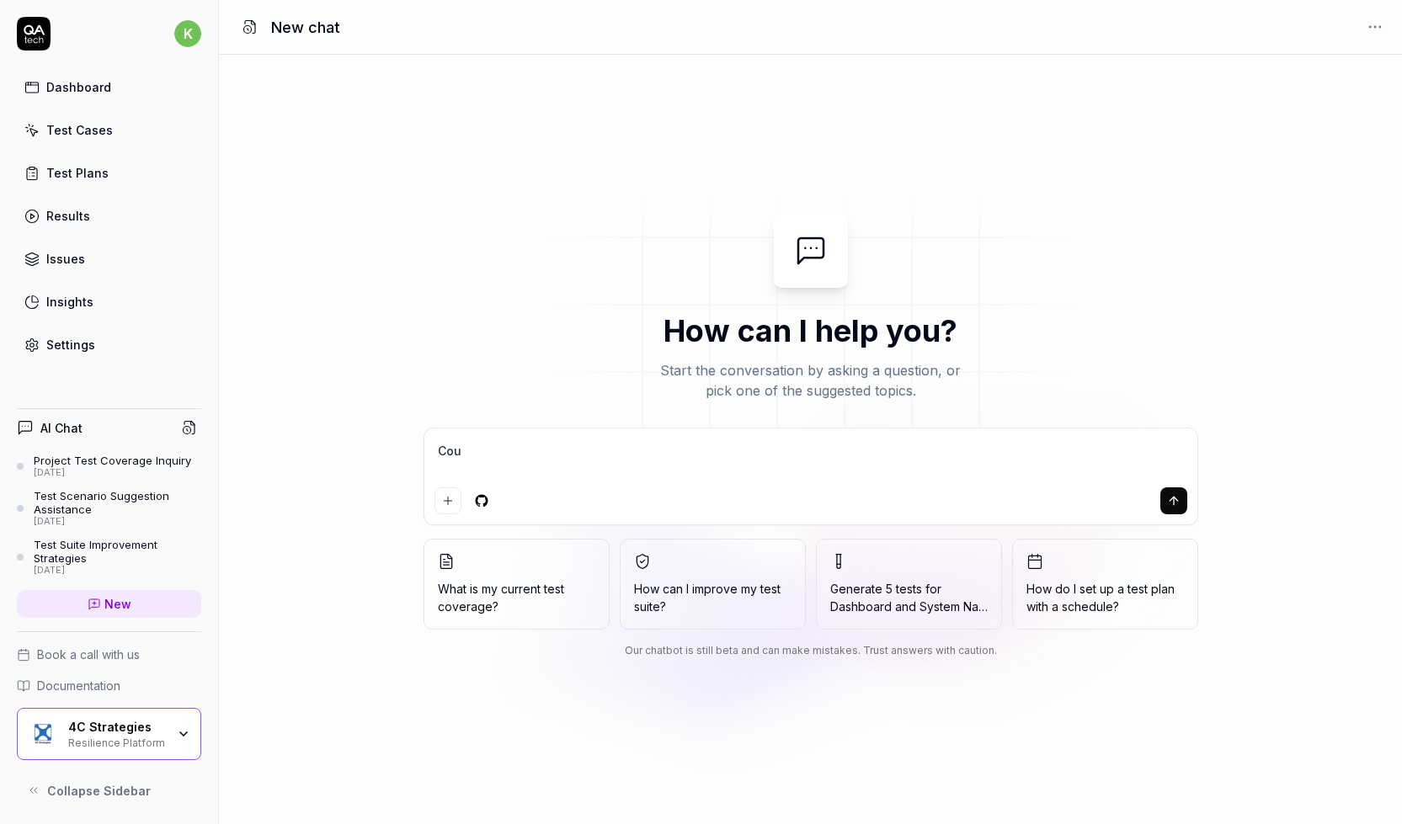
type textarea "Co"
type textarea "*"
type textarea "C"
type textarea "*"
click at [896, 592] on span "Generate 5 tests for Incident Management" at bounding box center [908, 597] width 157 height 35
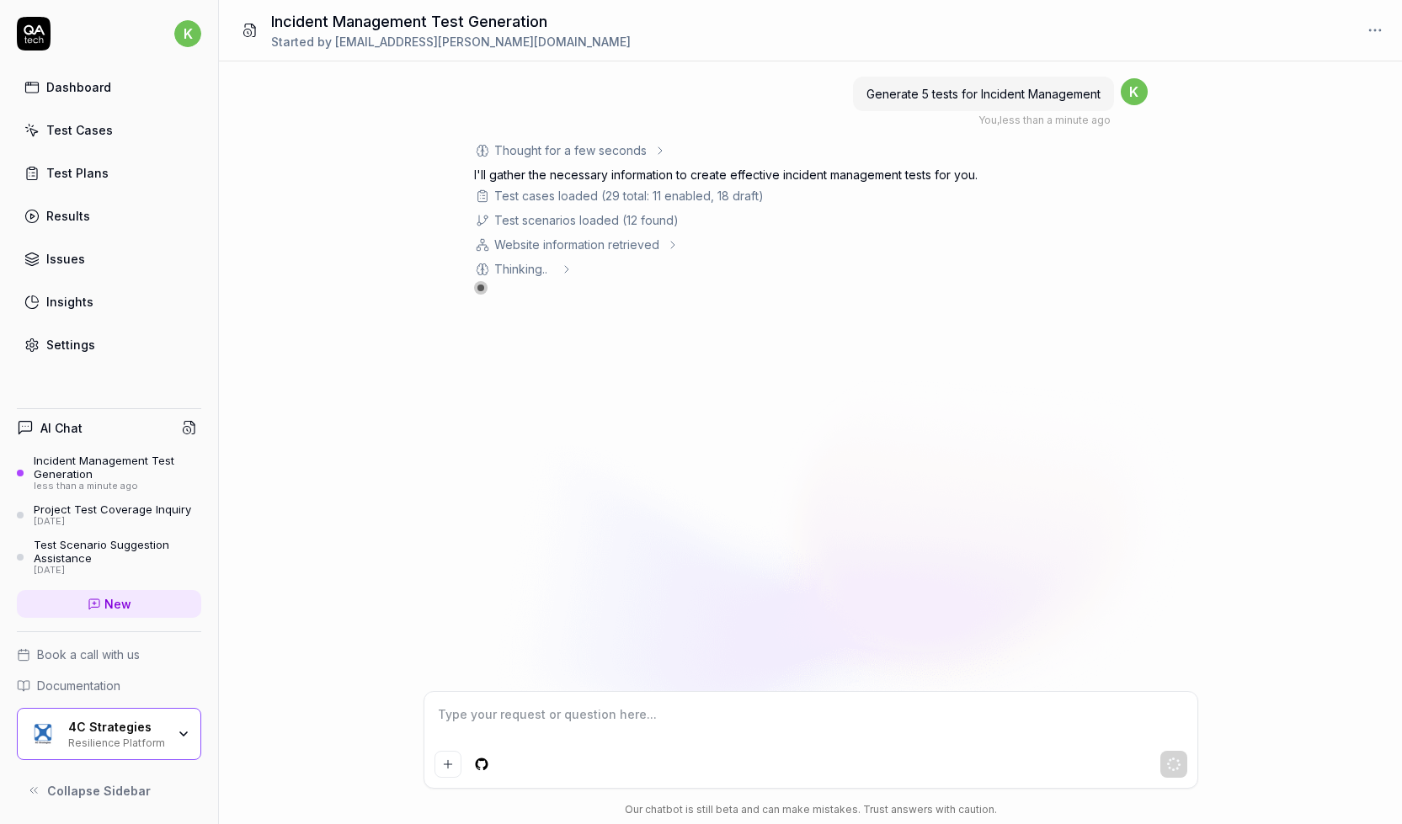
click at [616, 241] on div "Website information retrieved" at bounding box center [576, 245] width 165 height 18
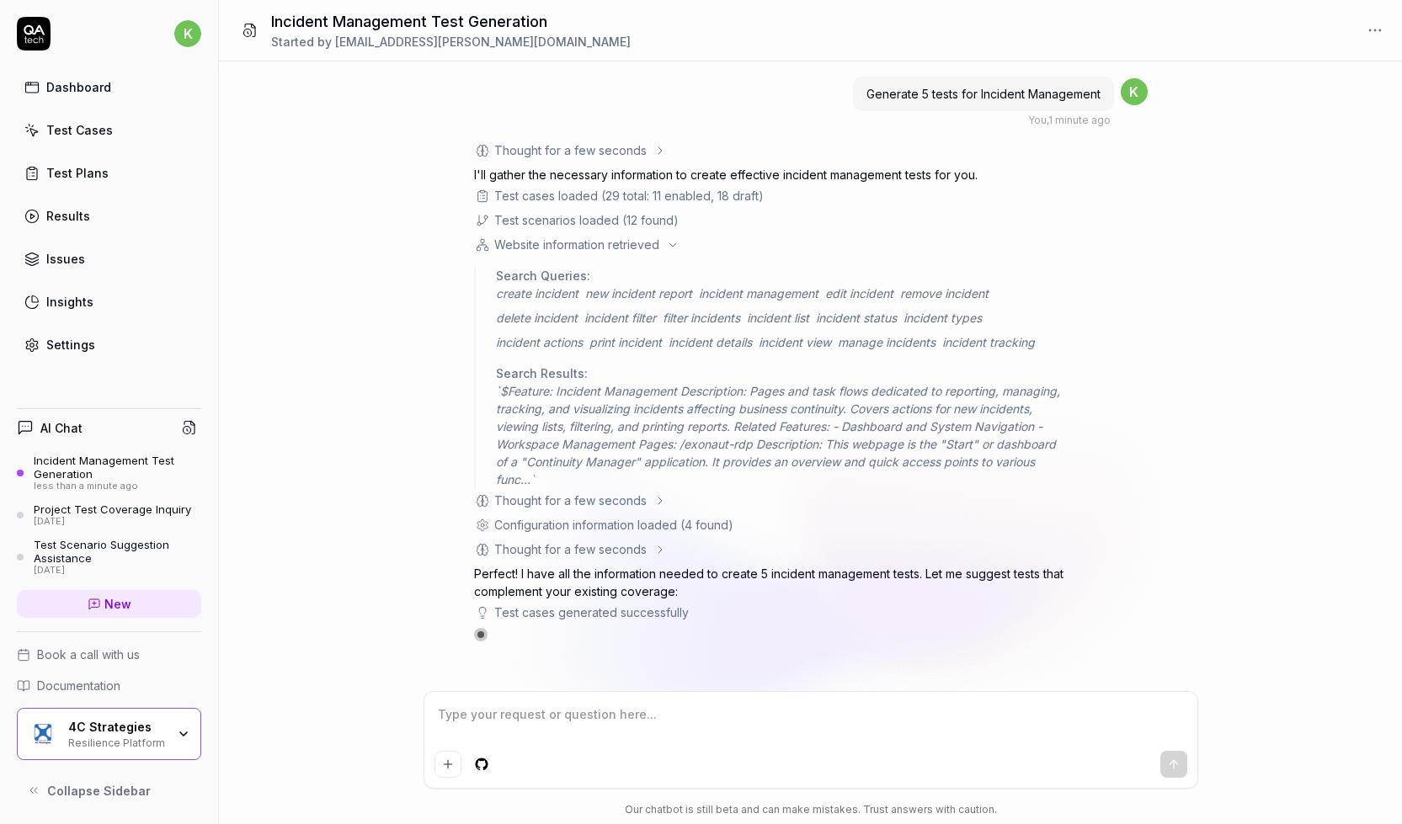
type textarea "*"
